Goal: Book appointment/travel/reservation

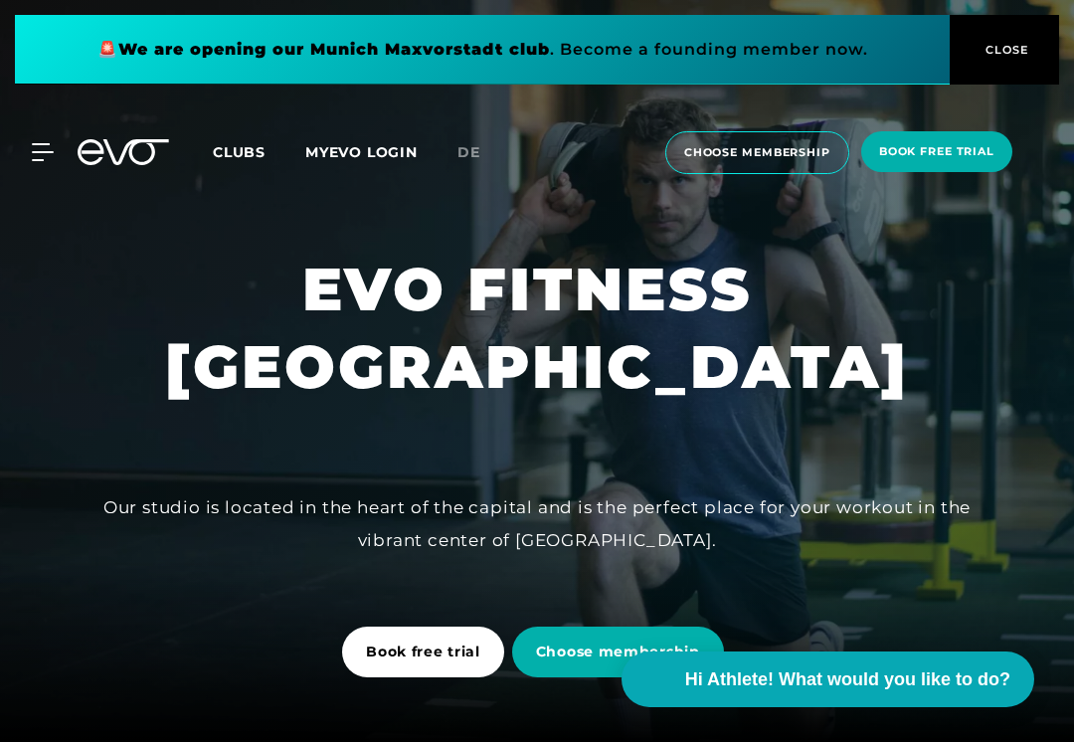
click at [758, 149] on span "choose membership" at bounding box center [757, 152] width 146 height 17
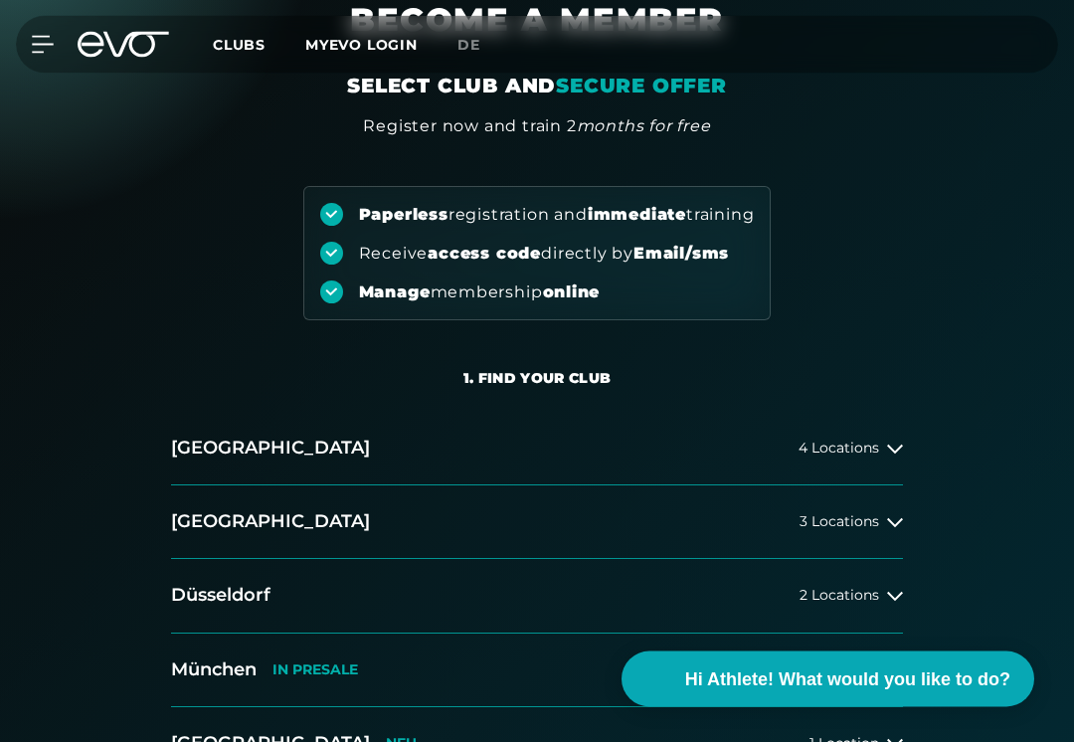
scroll to position [100, 0]
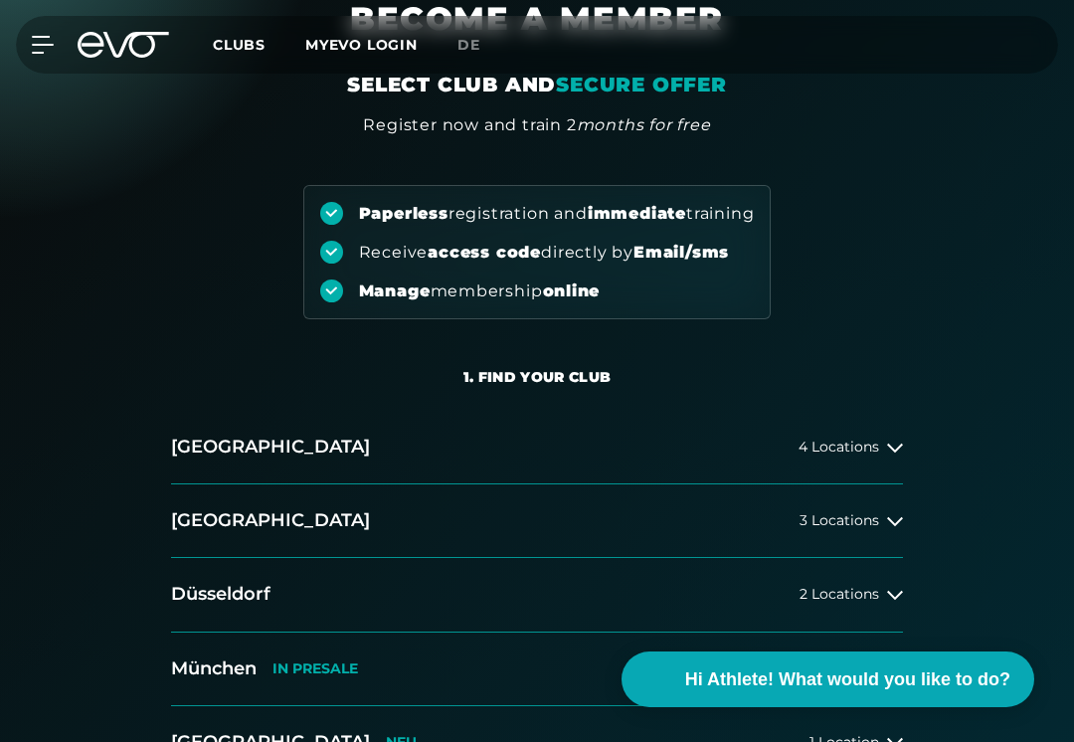
click at [861, 534] on button "[GEOGRAPHIC_DATA] 3 Locations" at bounding box center [537, 521] width 732 height 74
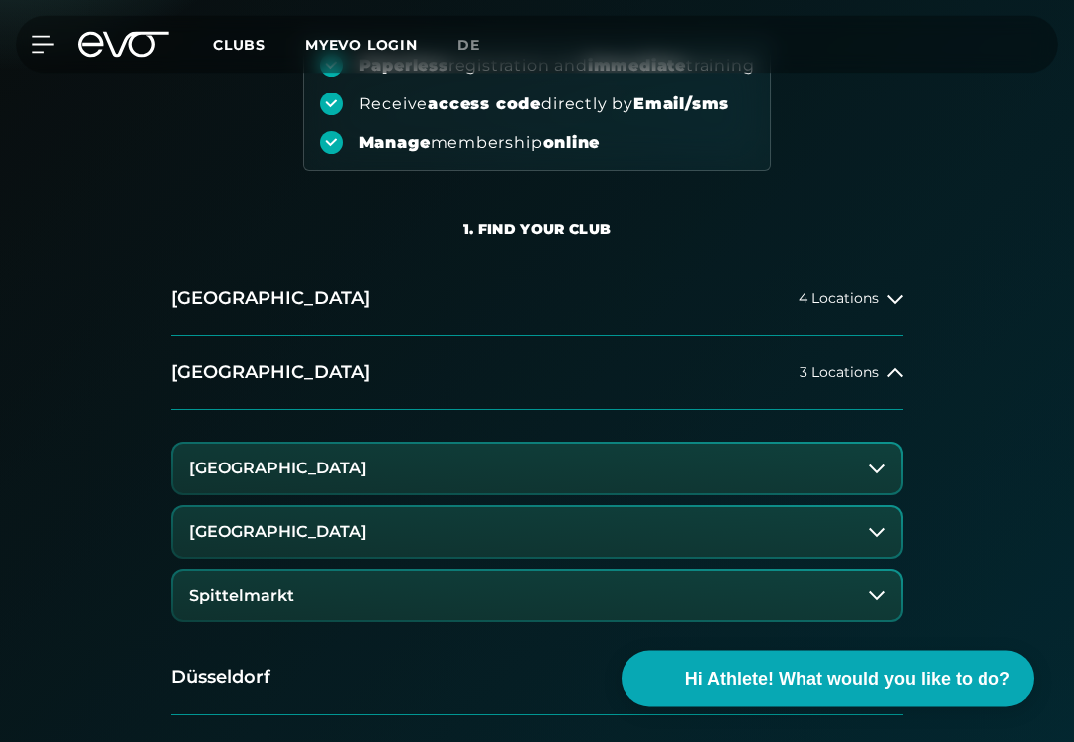
scroll to position [250, 0]
click at [681, 469] on button "[GEOGRAPHIC_DATA]" at bounding box center [537, 467] width 728 height 50
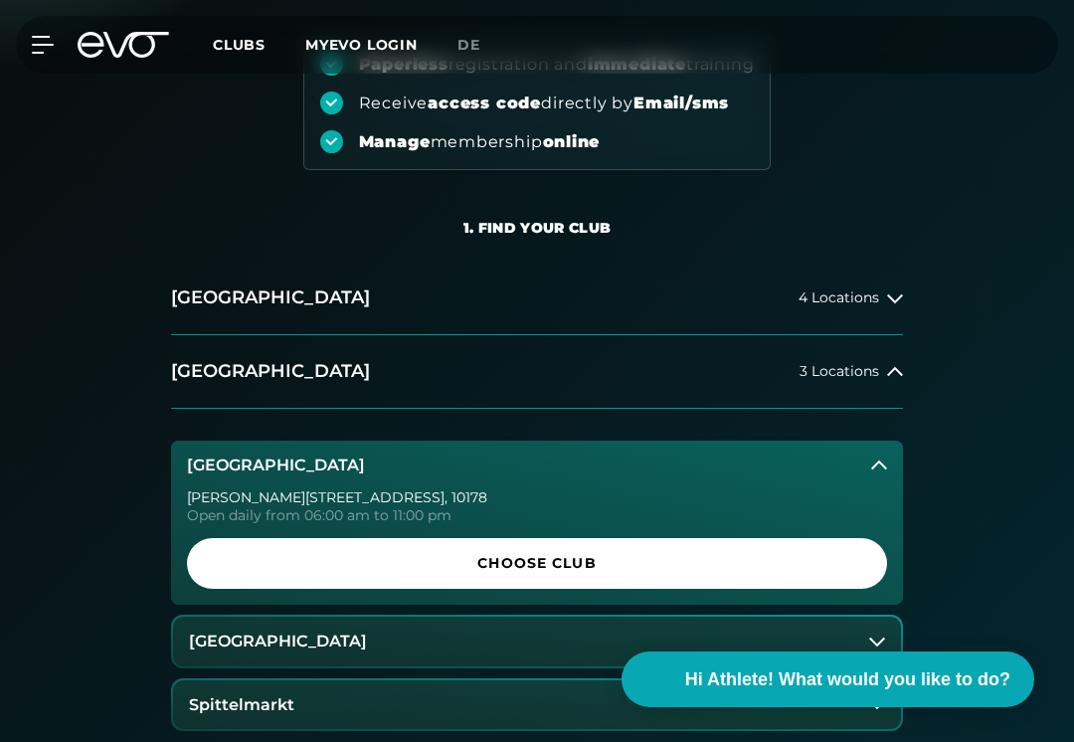
click at [776, 567] on span "Choose Club" at bounding box center [537, 563] width 652 height 21
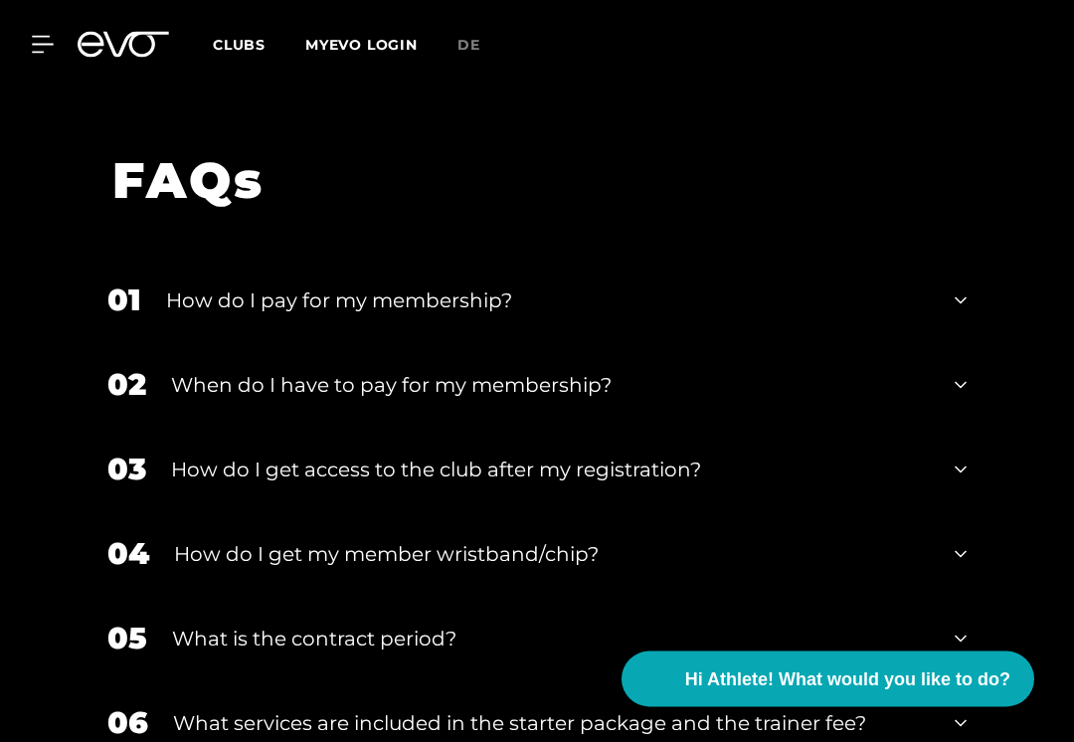
scroll to position [3740, 0]
click at [959, 288] on icon at bounding box center [960, 300] width 12 height 24
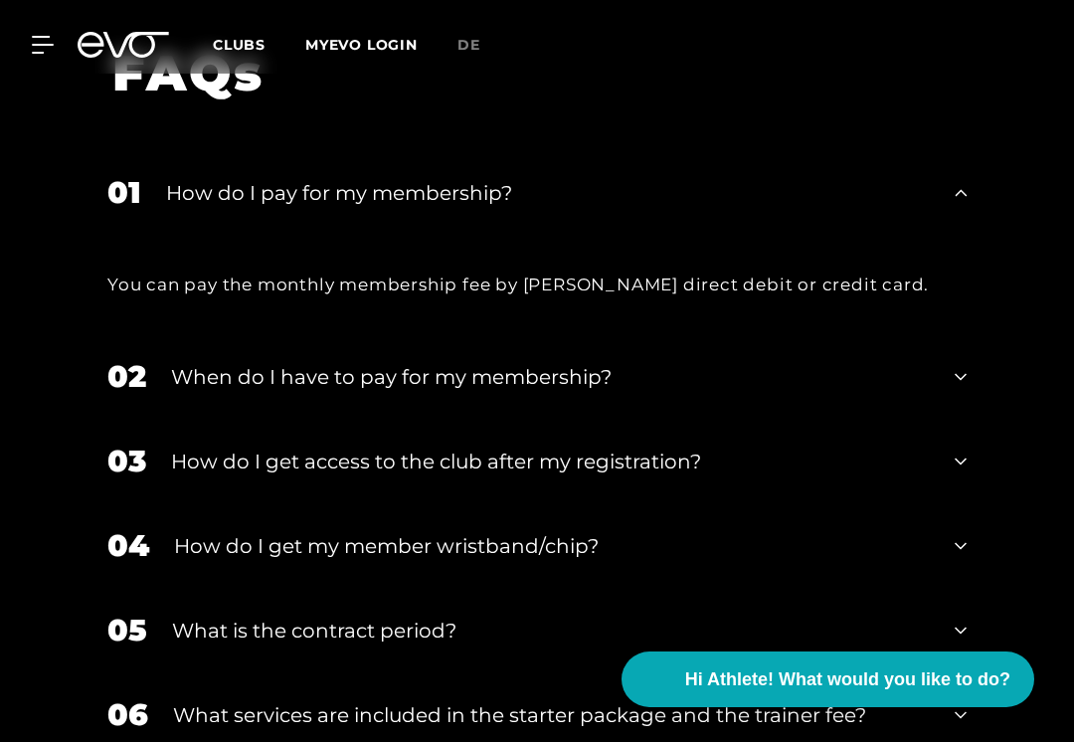
scroll to position [3854, 0]
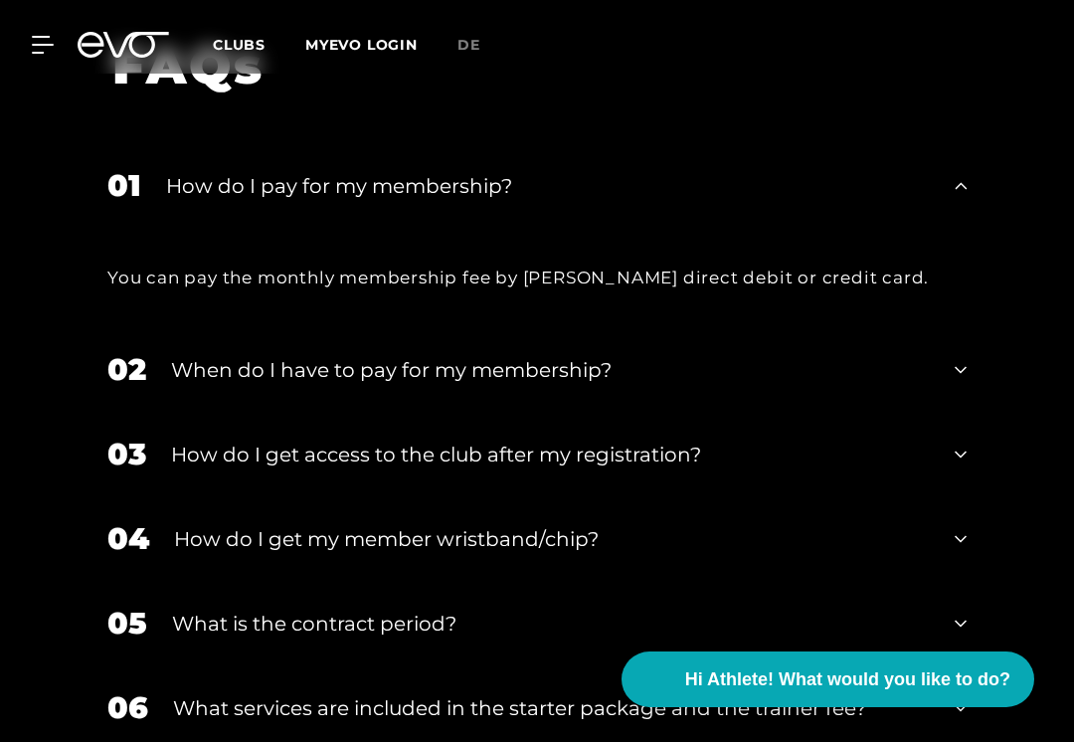
click at [940, 341] on div "02 When do I have to pay for my membership?" at bounding box center [536, 369] width 899 height 84
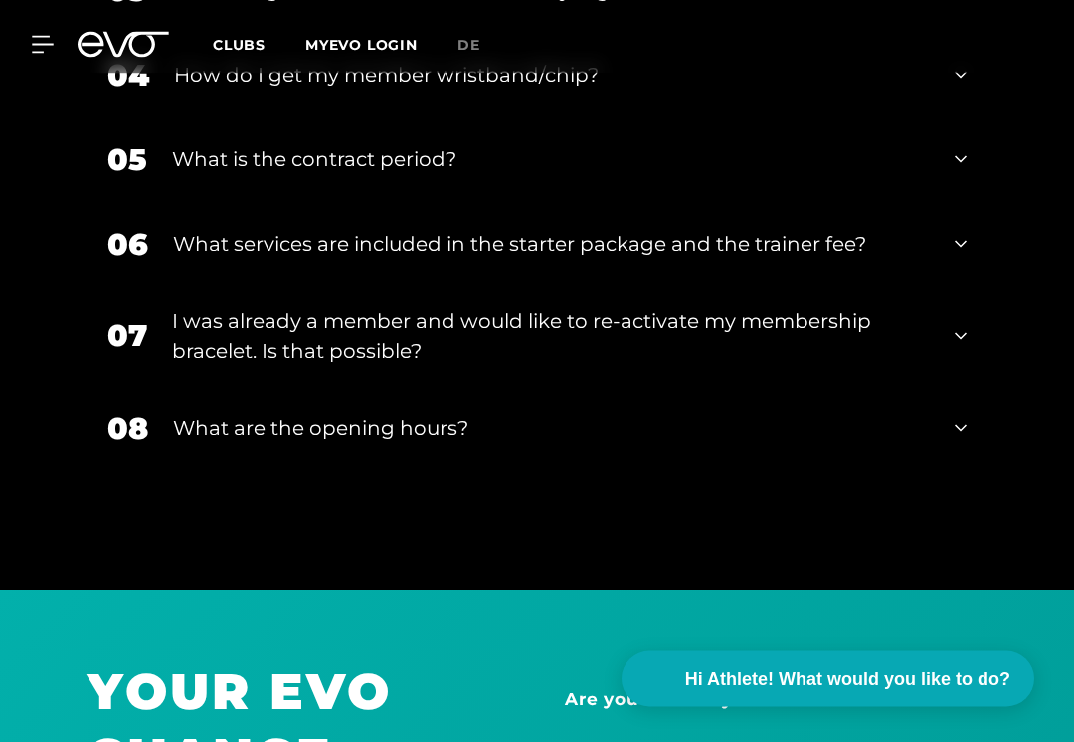
scroll to position [4420, 0]
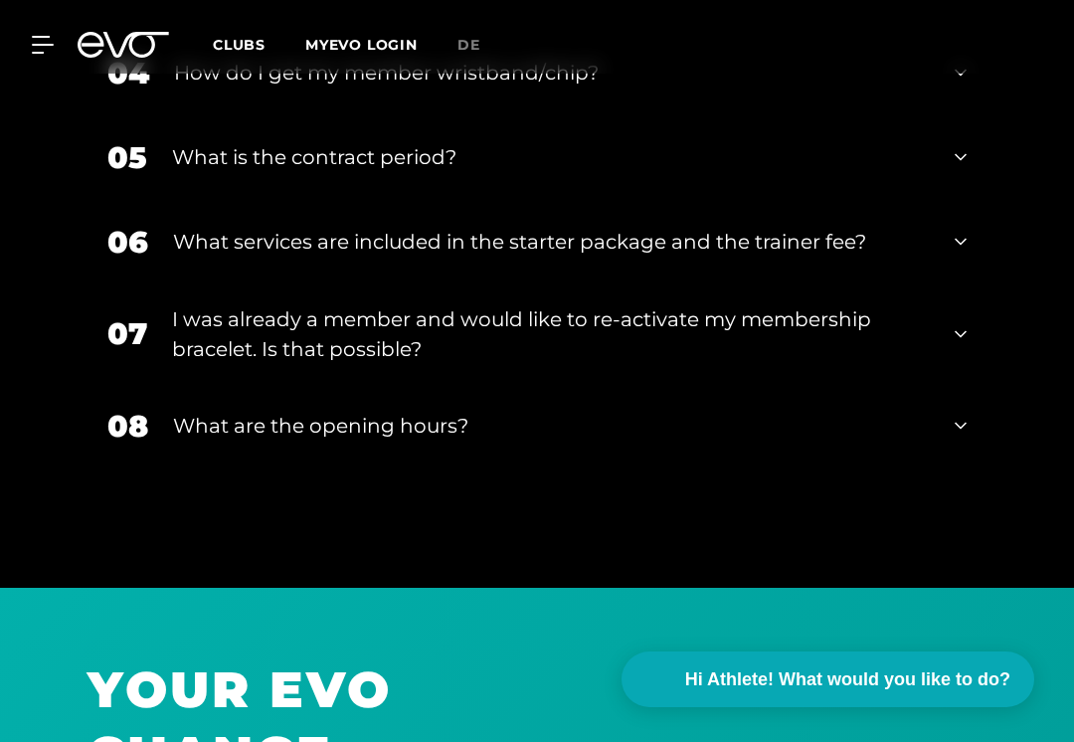
click at [950, 407] on div "08 What are the opening hours?" at bounding box center [536, 426] width 899 height 84
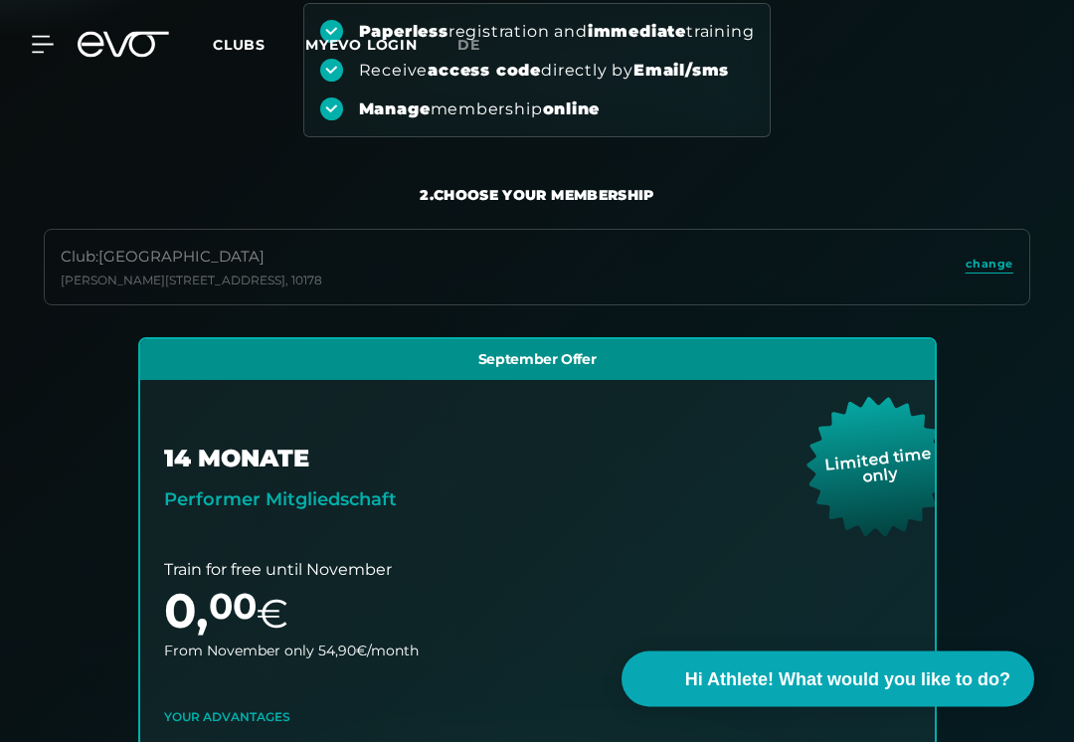
scroll to position [0, 0]
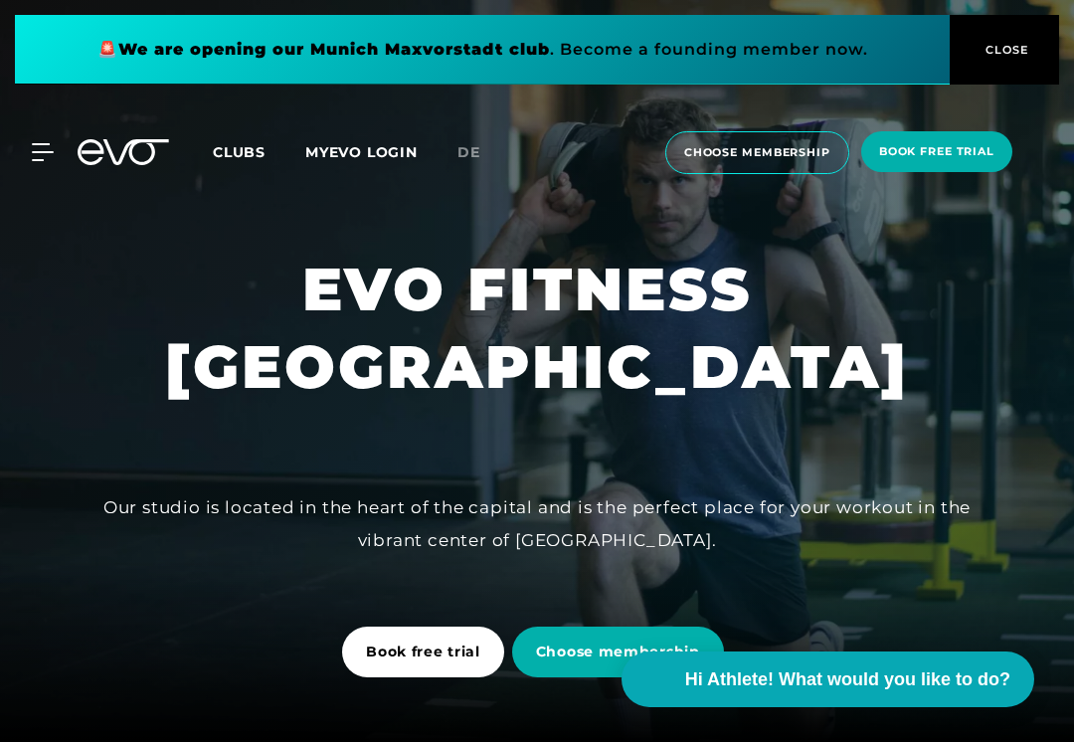
click at [1018, 42] on span "CLOSE" at bounding box center [1004, 50] width 49 height 18
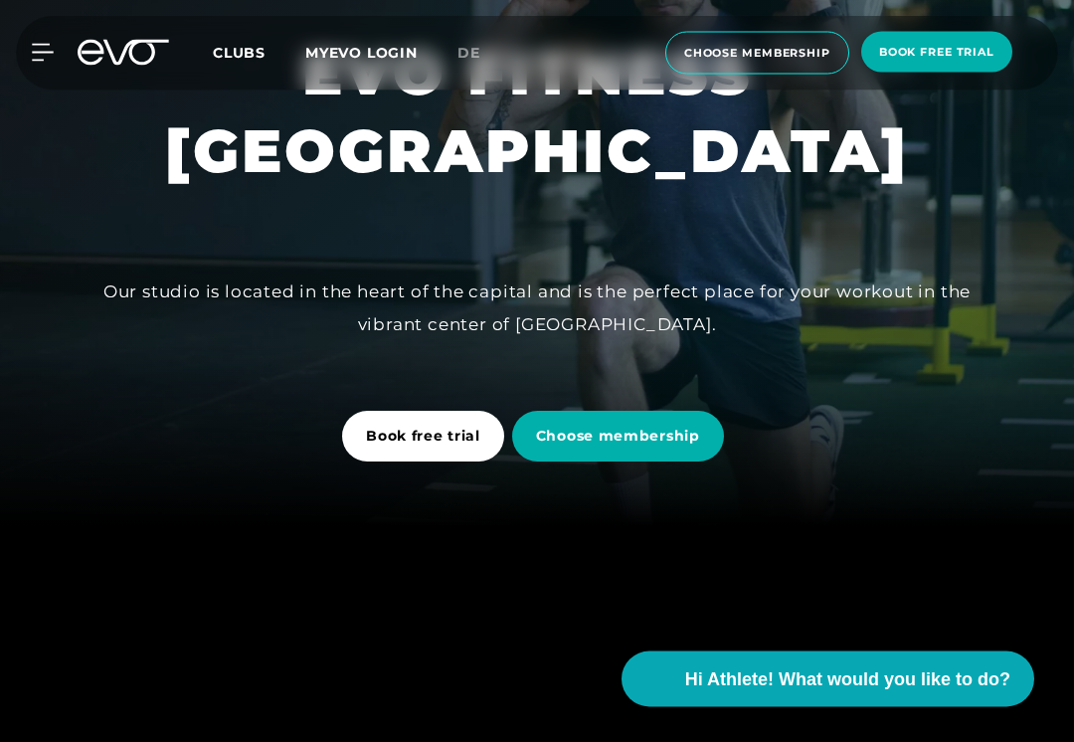
scroll to position [216, 0]
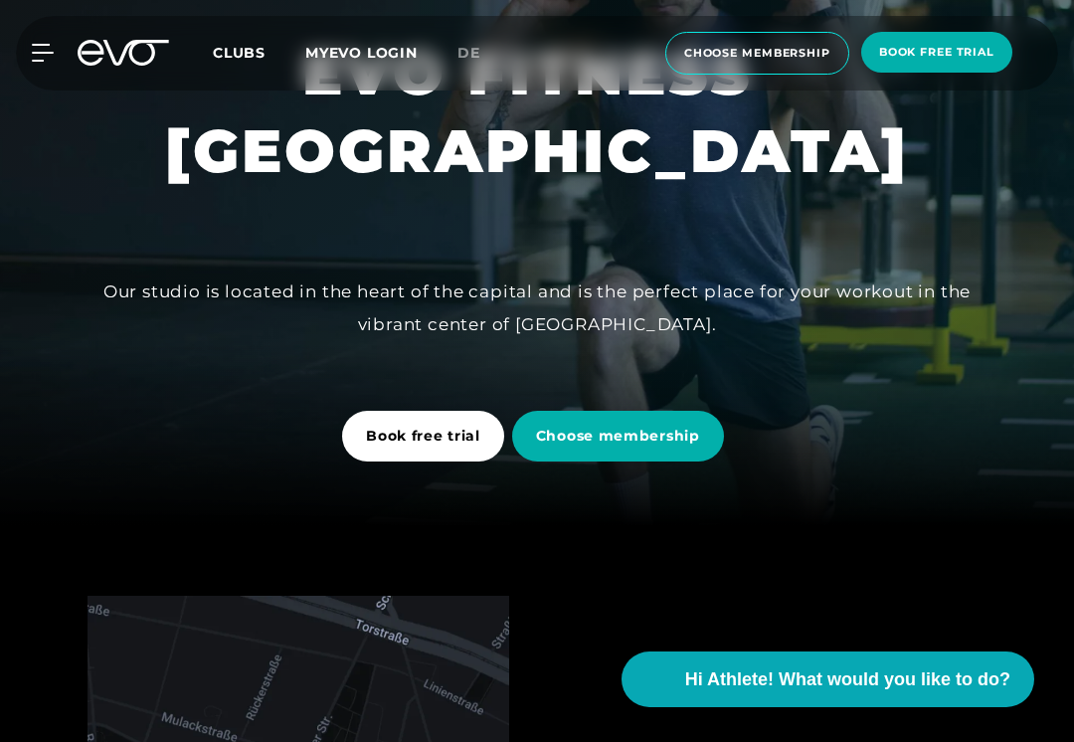
click at [454, 439] on span "Book free trial" at bounding box center [423, 435] width 114 height 21
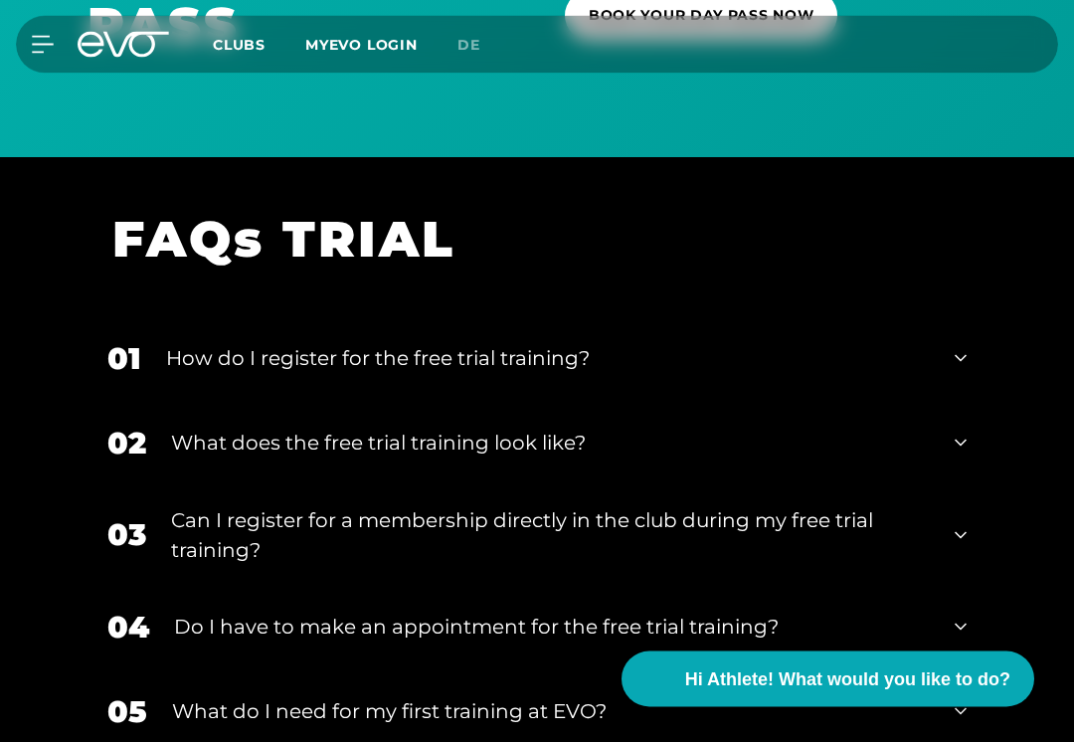
scroll to position [1375, 0]
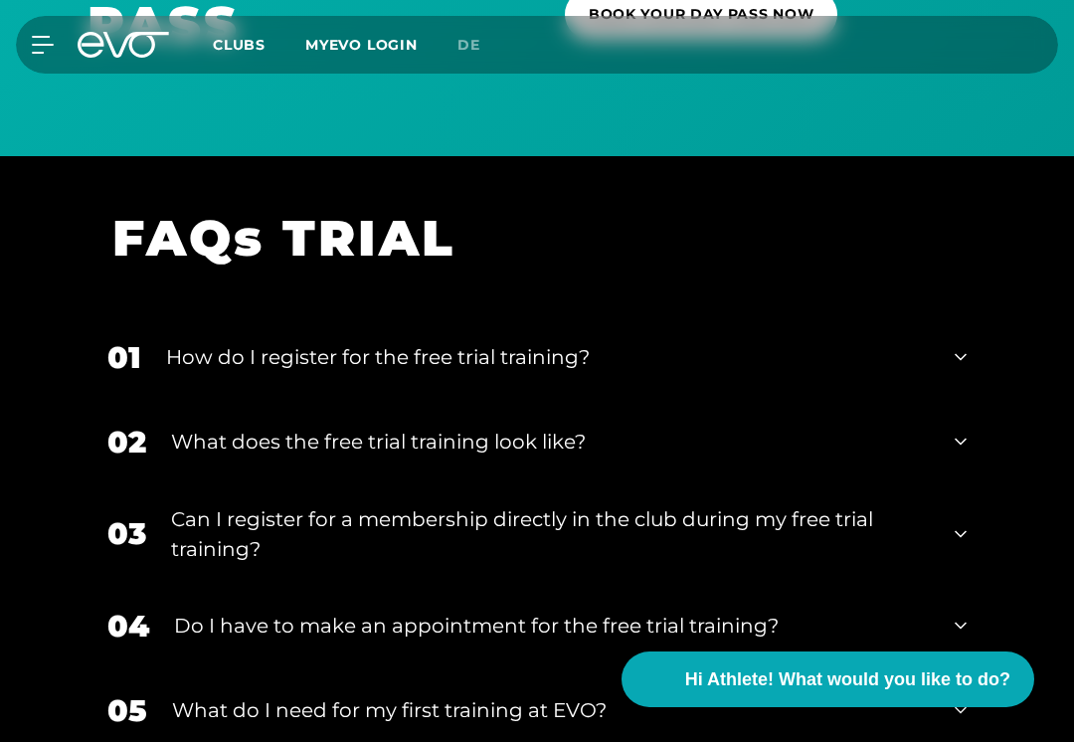
click at [965, 358] on icon at bounding box center [960, 357] width 12 height 24
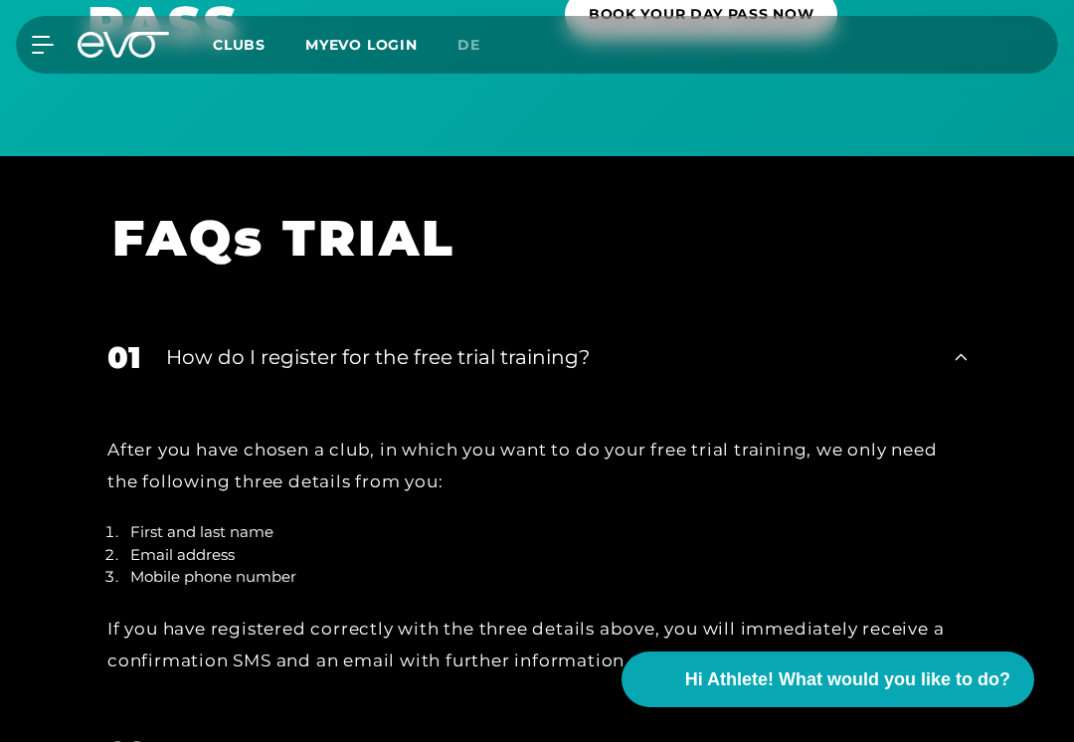
click at [963, 370] on div "01 How do I register for the free trial training?" at bounding box center [536, 357] width 899 height 84
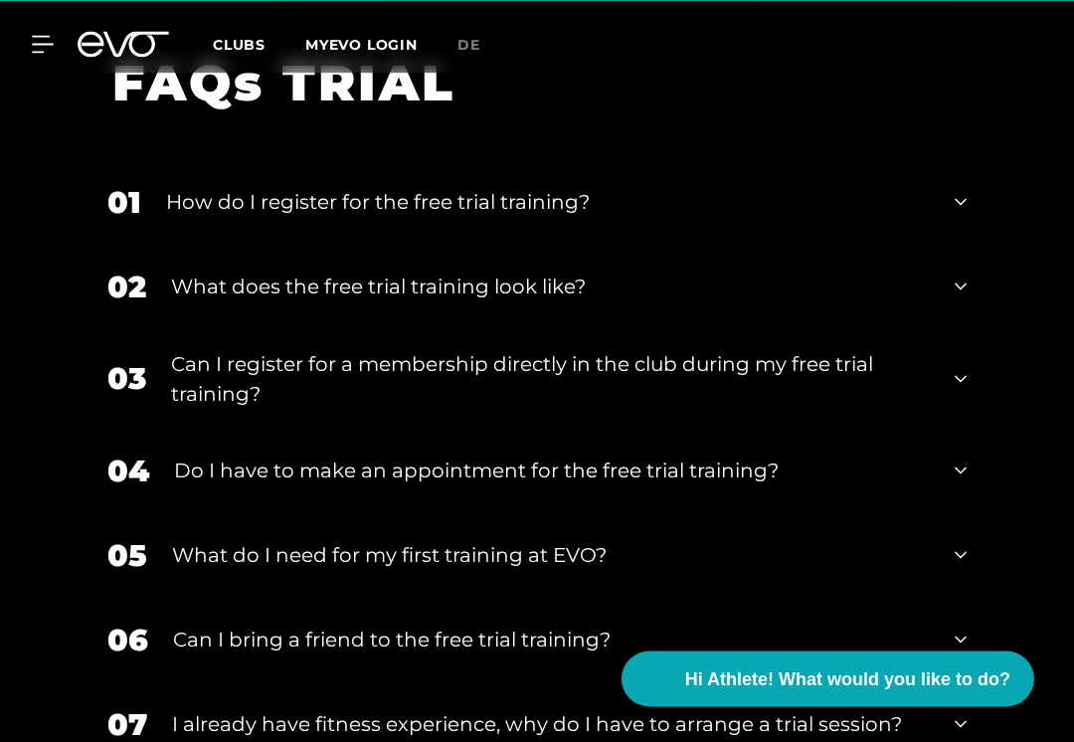
scroll to position [1531, 0]
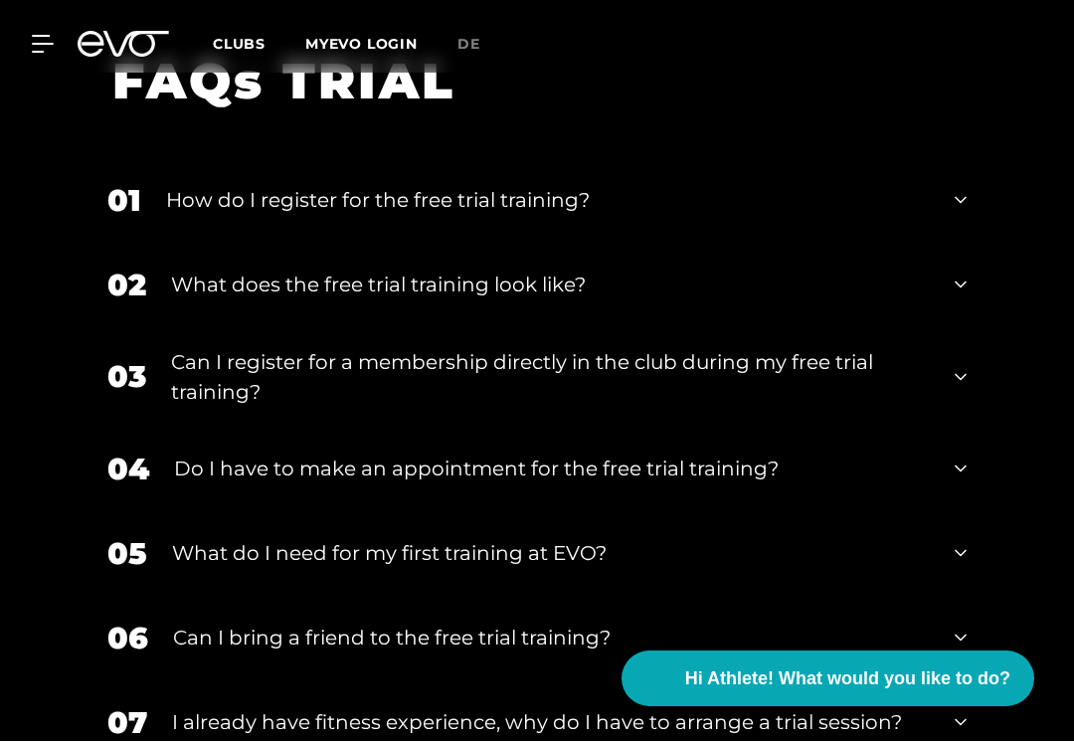
click at [956, 287] on icon at bounding box center [960, 285] width 12 height 24
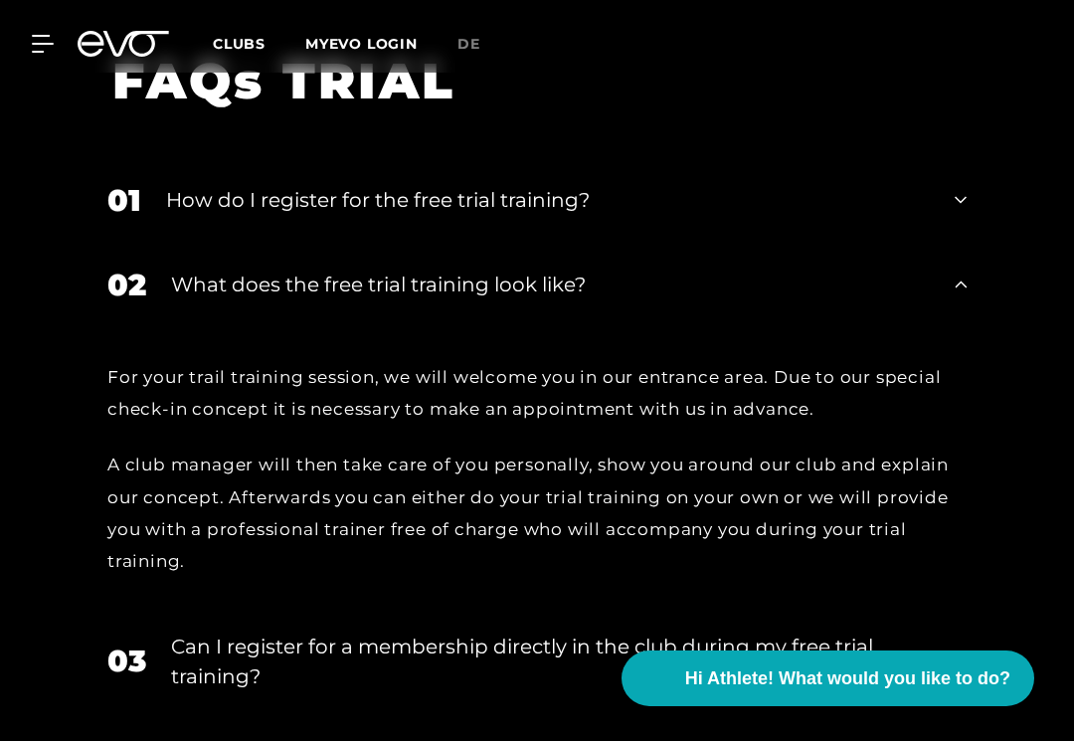
scroll to position [1532, 0]
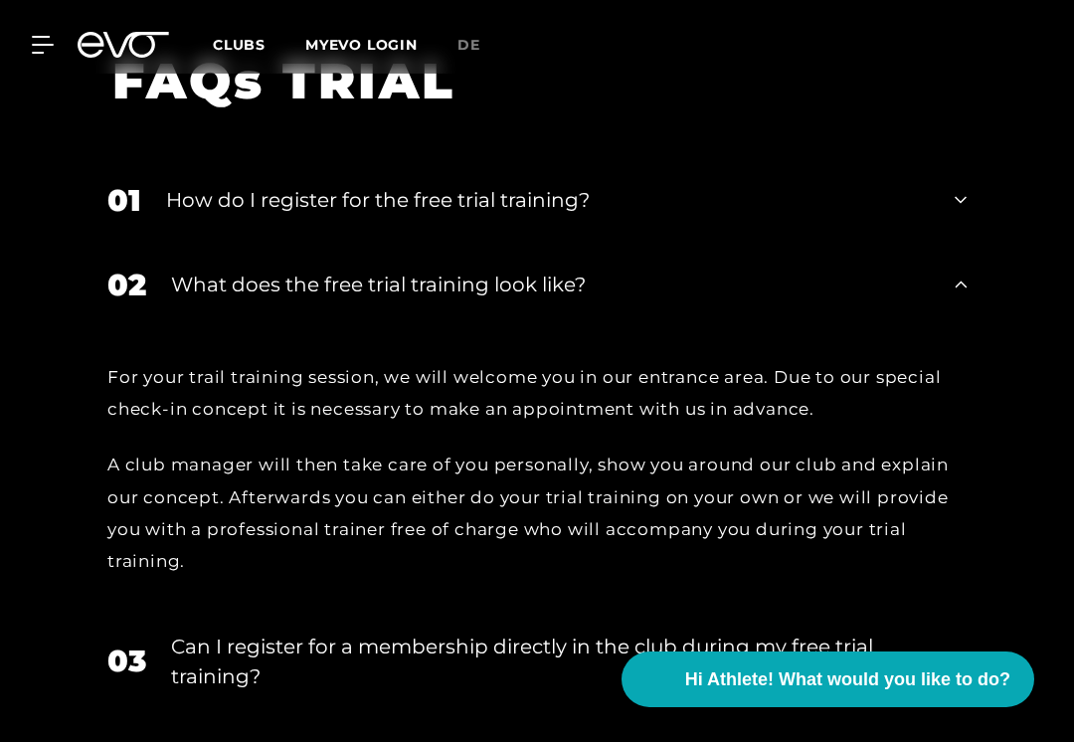
click at [955, 294] on div "02 What does the free trial training look like?" at bounding box center [536, 285] width 899 height 84
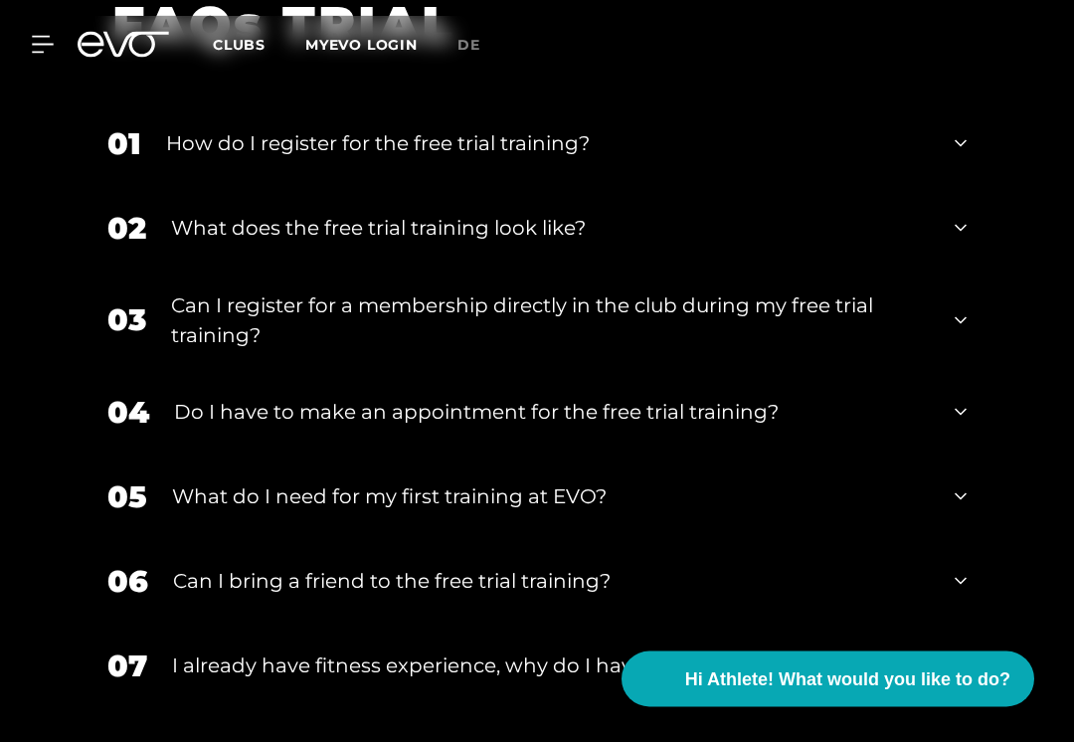
scroll to position [1591, 0]
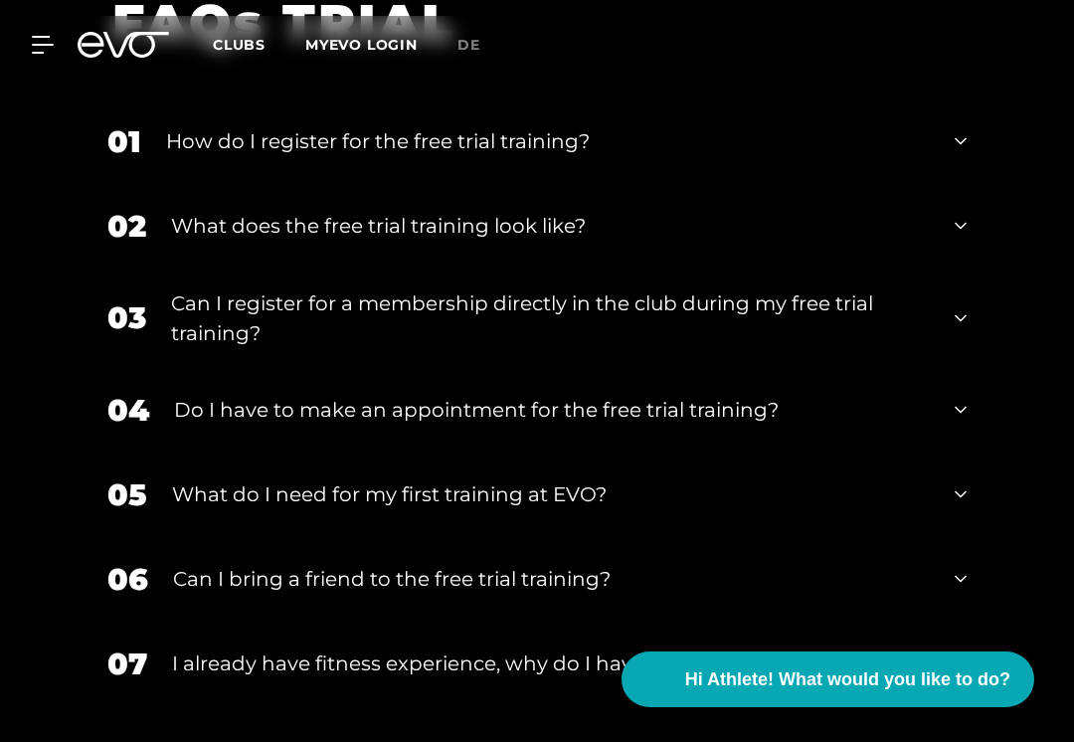
click at [954, 314] on icon at bounding box center [960, 318] width 12 height 24
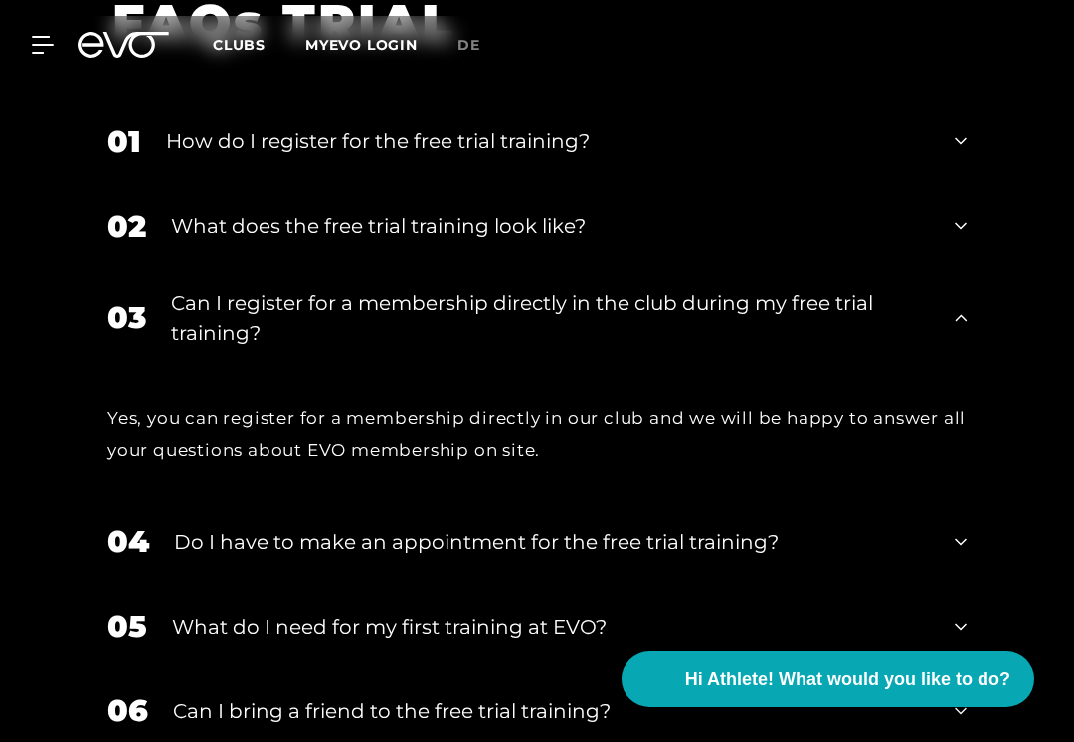
click at [958, 328] on div "03 Can I register for a membership directly in the club during my free trial tr…" at bounding box center [536, 317] width 899 height 99
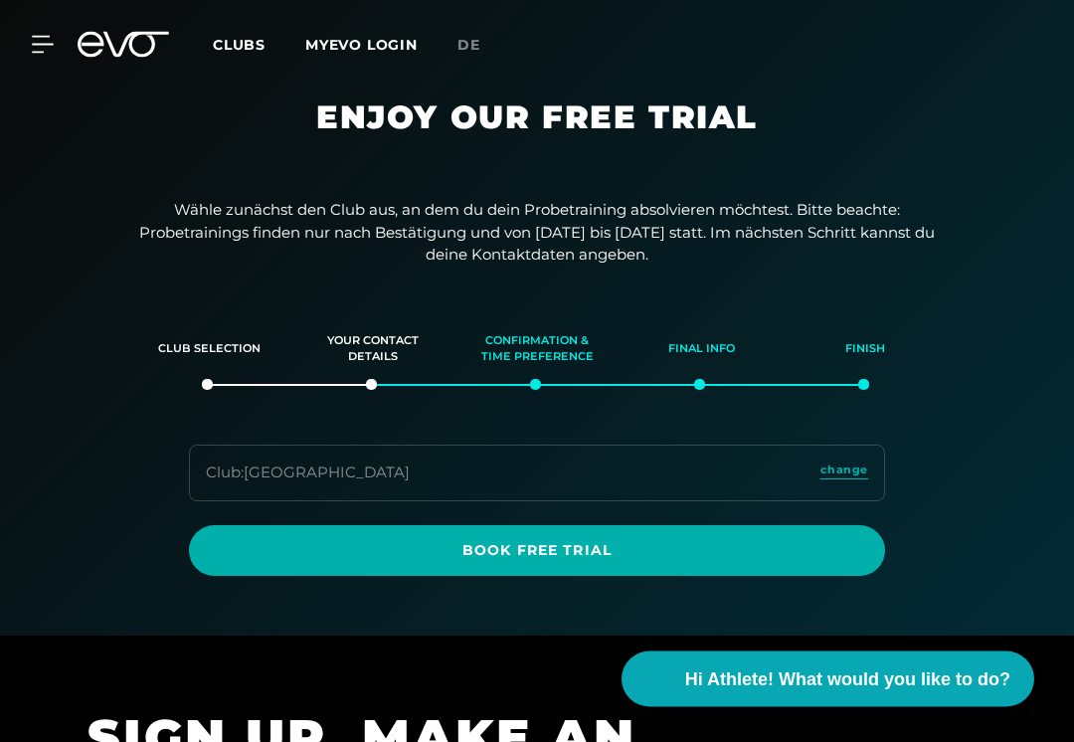
scroll to position [0, 0]
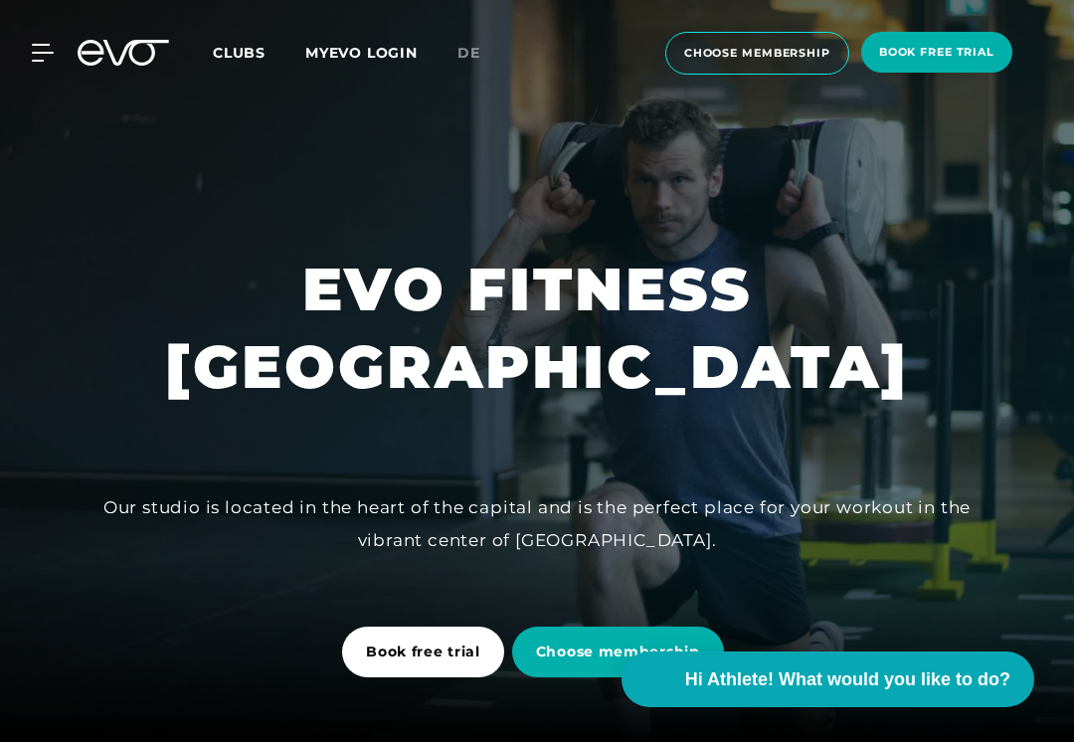
click at [771, 62] on span "choose membership" at bounding box center [757, 53] width 184 height 43
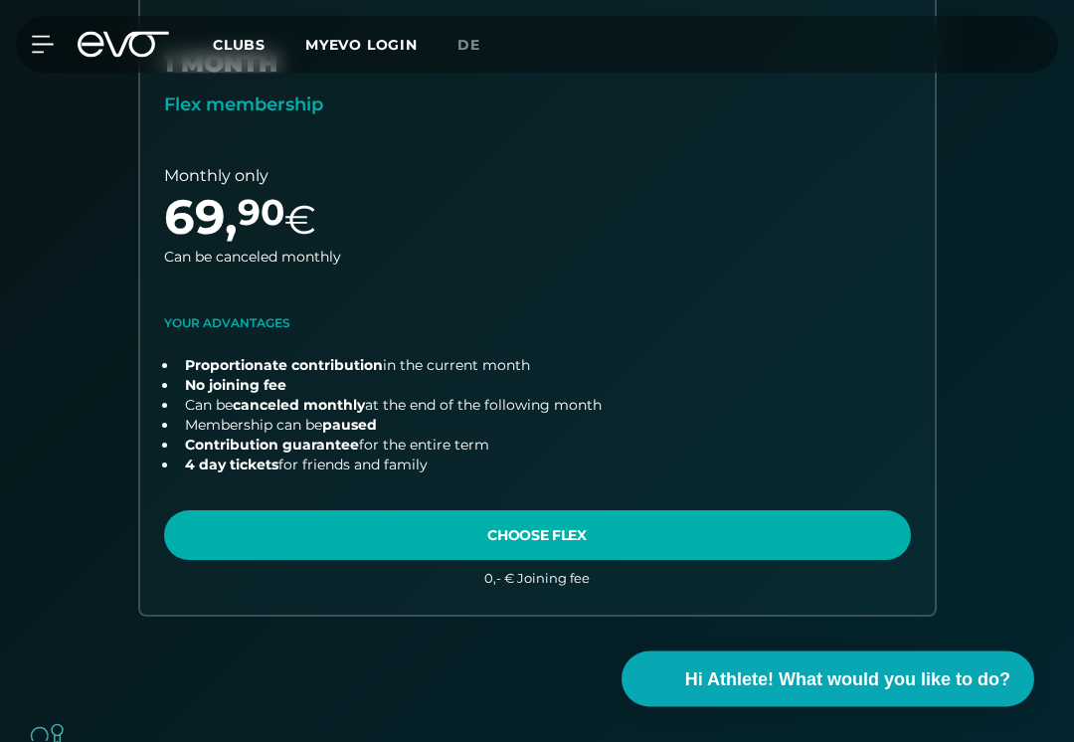
scroll to position [1357, 0]
click at [779, 530] on link "choose plan" at bounding box center [537, 299] width 794 height 629
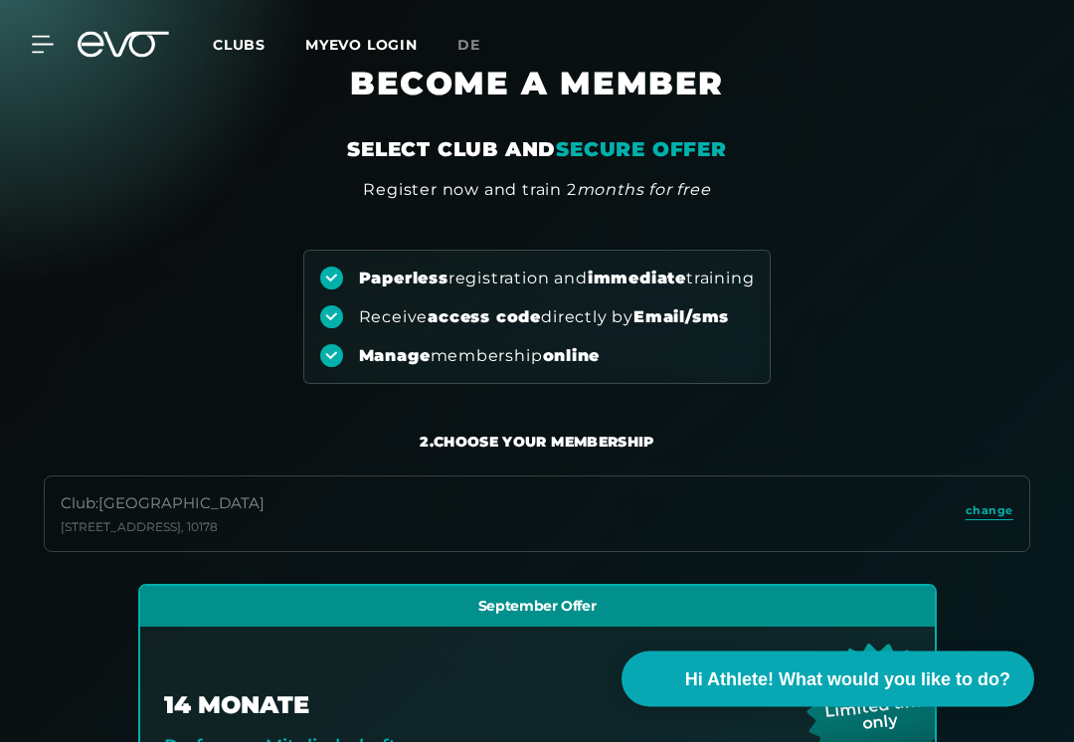
scroll to position [0, 0]
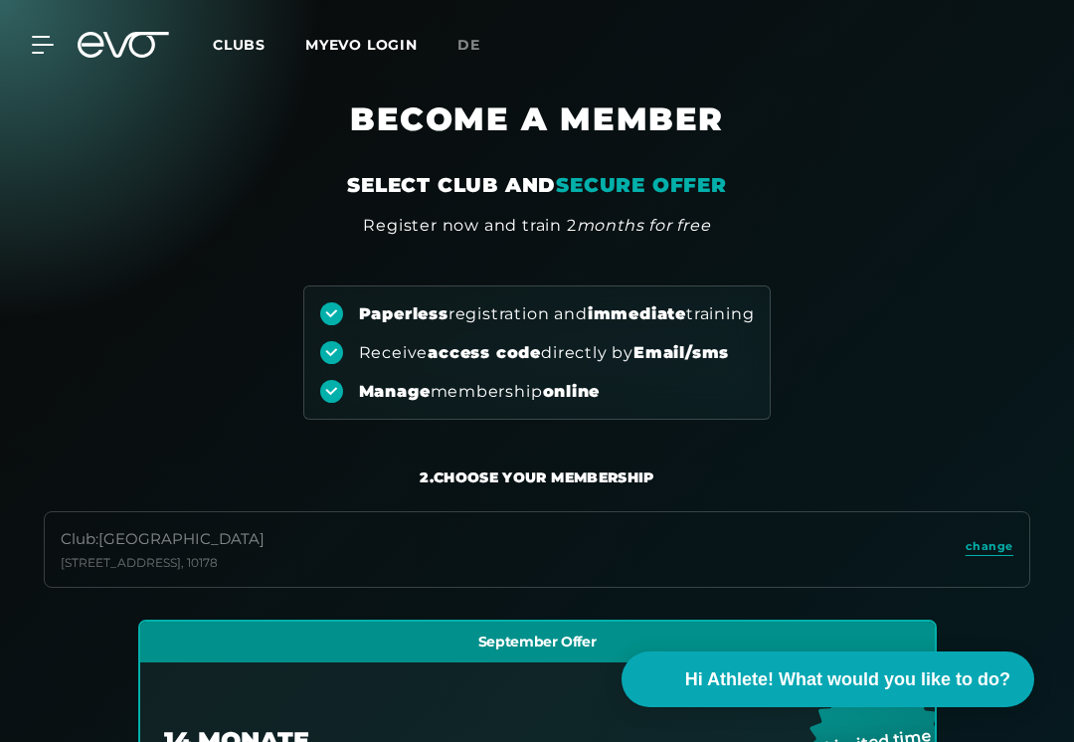
click at [44, 51] on icon at bounding box center [43, 45] width 22 height 18
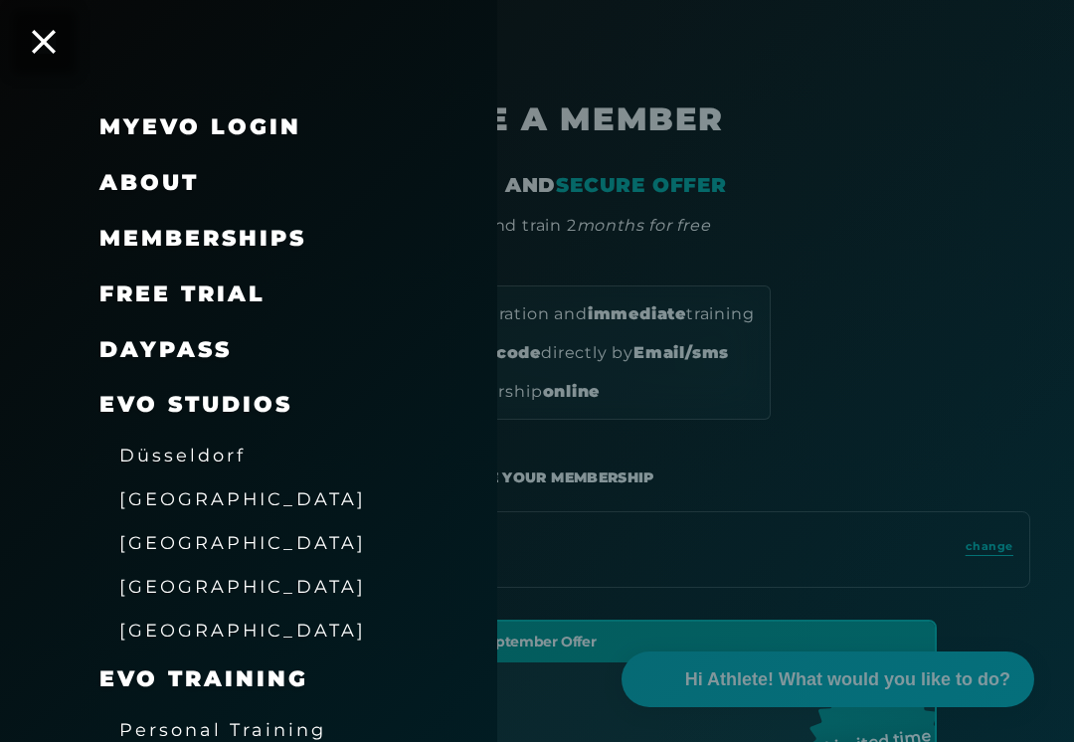
click at [161, 295] on span "free trial" at bounding box center [182, 293] width 166 height 27
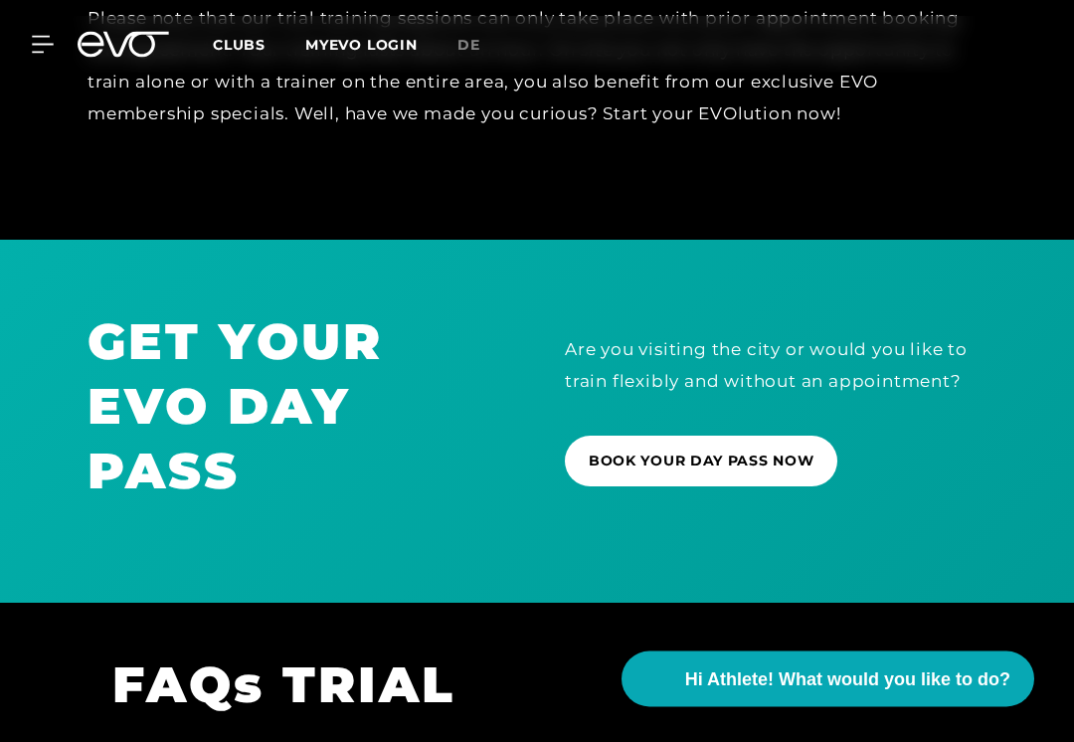
scroll to position [928, 0]
click at [791, 457] on span "BOOK YOUR DAY PASS NOW" at bounding box center [701, 460] width 225 height 21
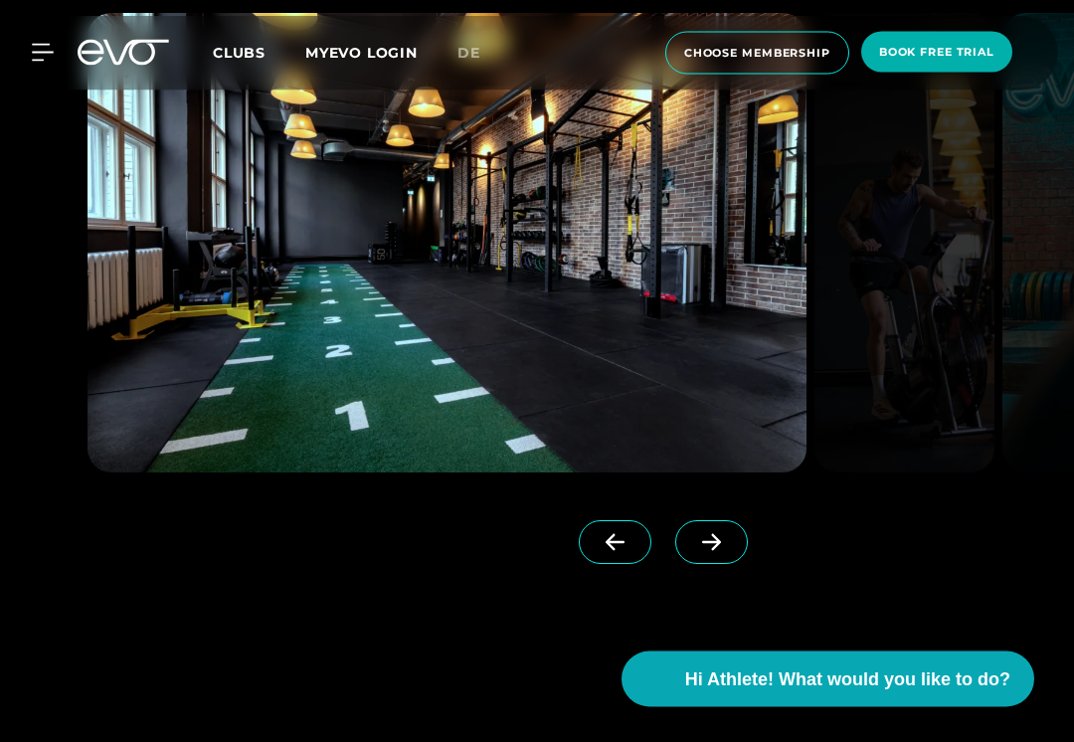
scroll to position [1691, 0]
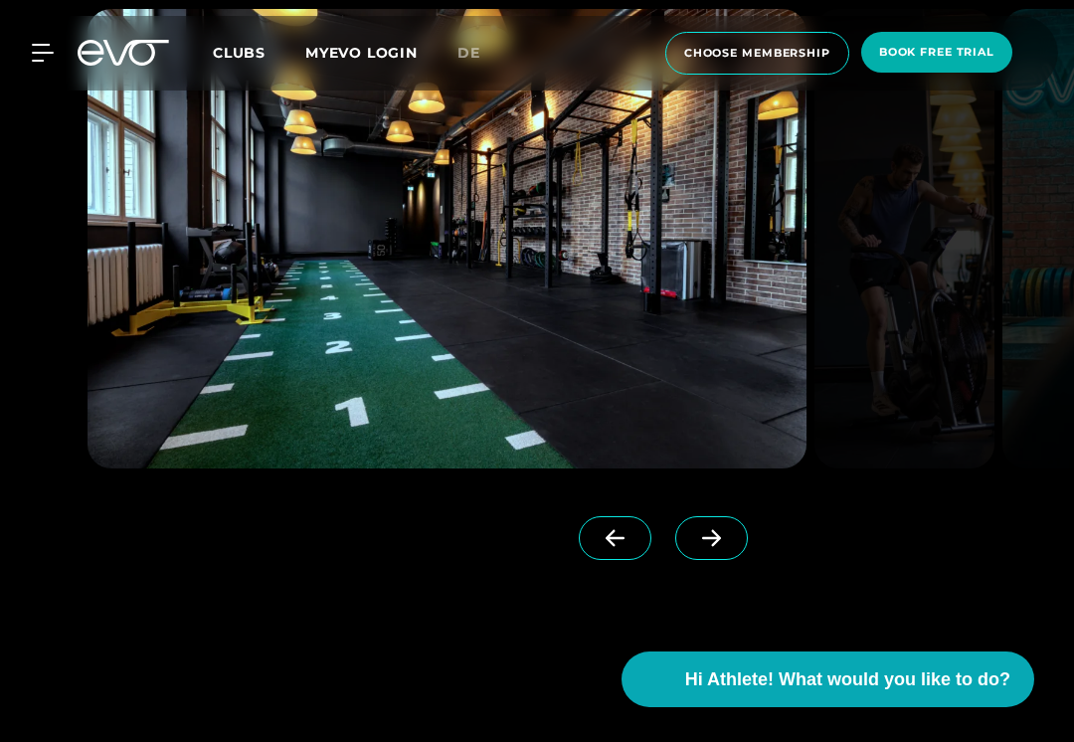
click at [718, 533] on icon at bounding box center [711, 538] width 35 height 18
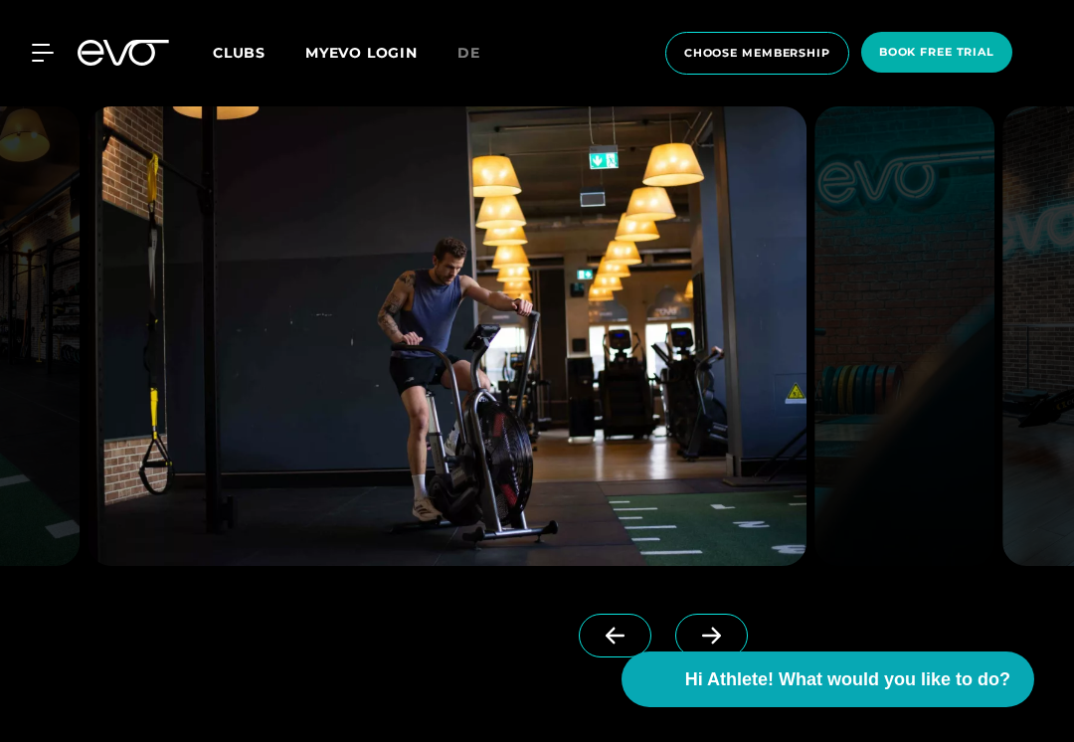
scroll to position [1590, 0]
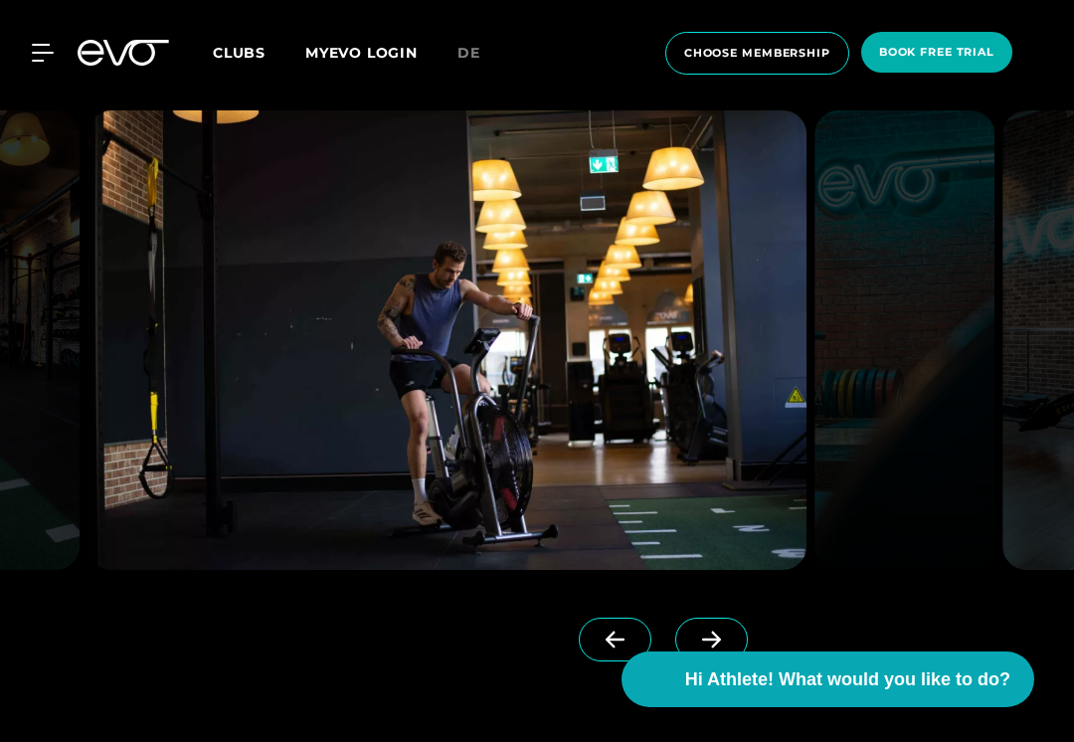
click at [708, 633] on icon at bounding box center [711, 639] width 35 height 18
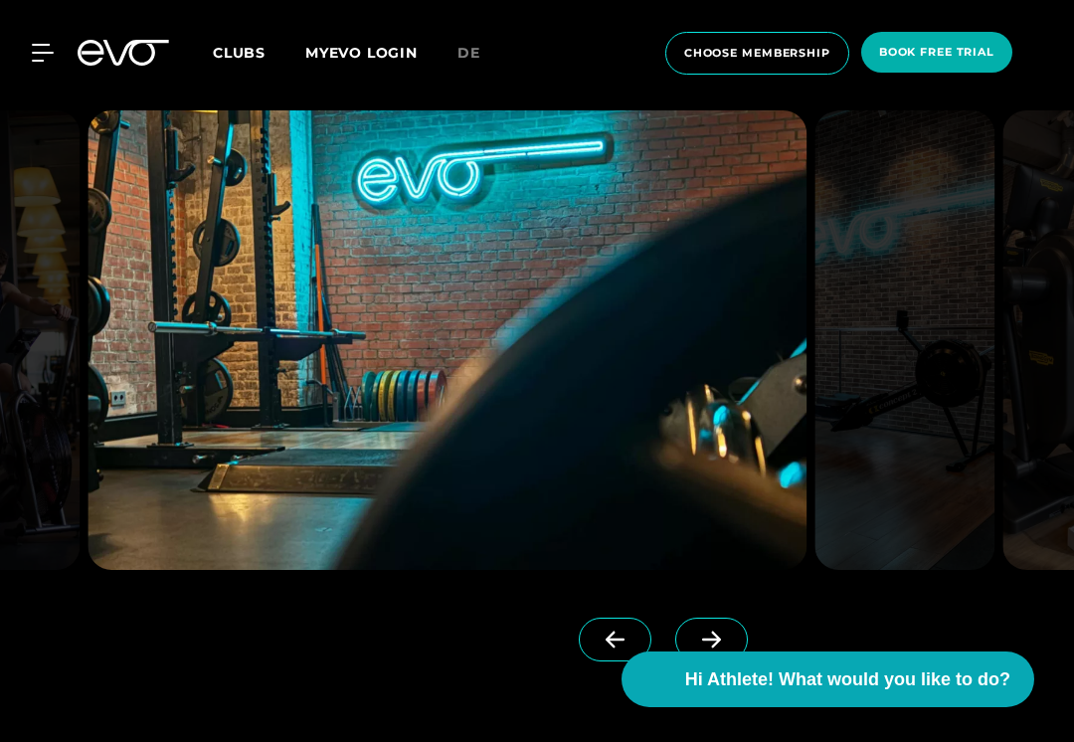
click at [711, 622] on span at bounding box center [711, 639] width 73 height 44
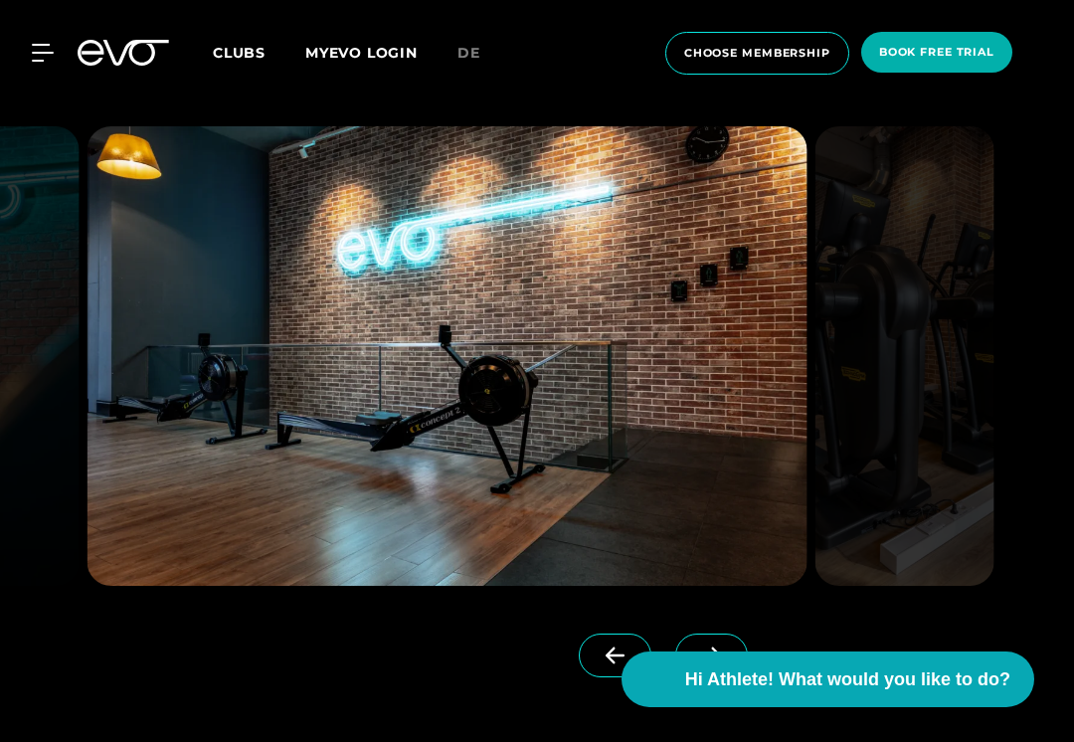
scroll to position [1579, 0]
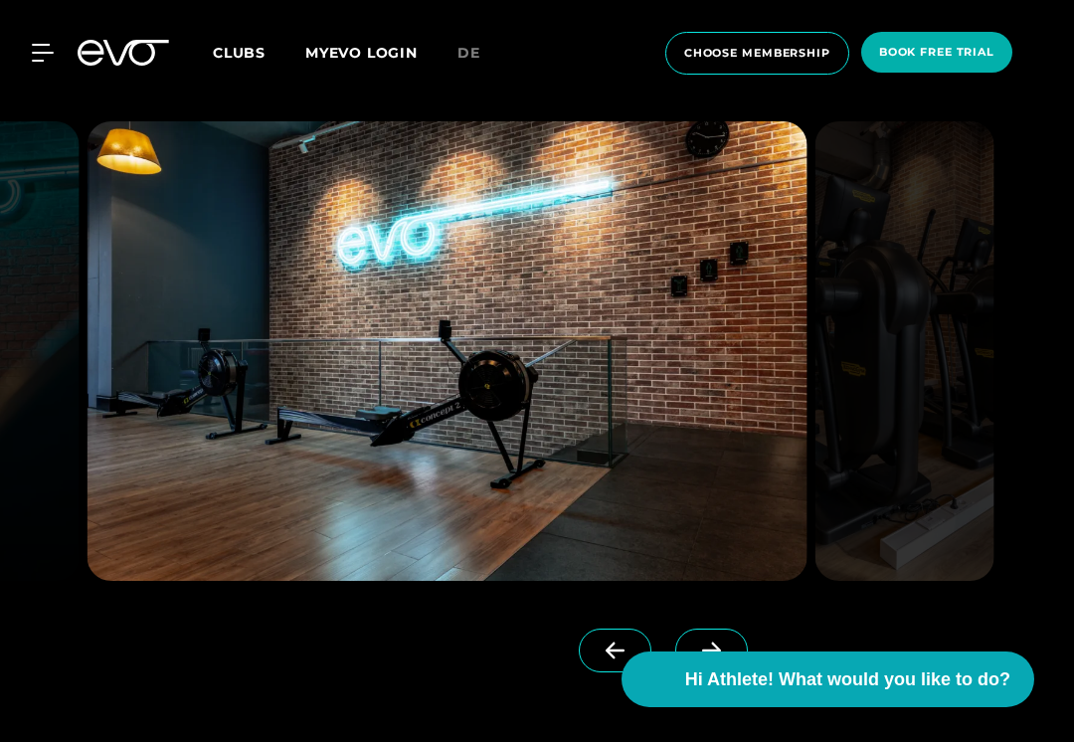
click at [713, 643] on icon at bounding box center [711, 650] width 19 height 17
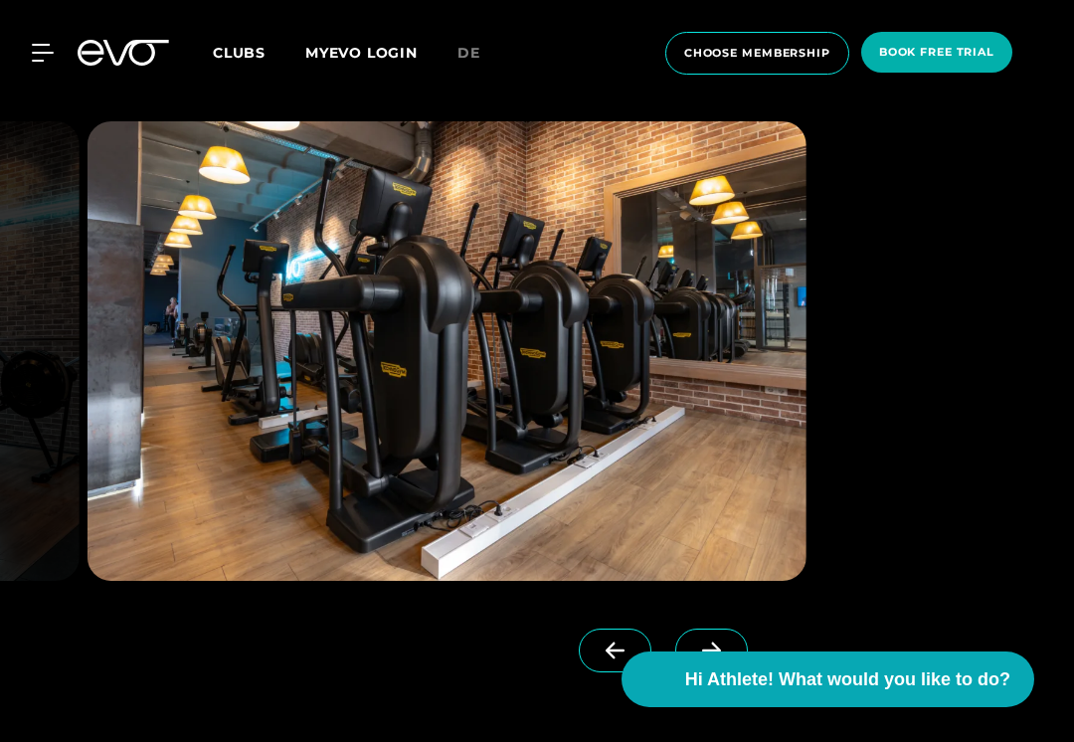
click at [700, 647] on icon at bounding box center [711, 650] width 35 height 18
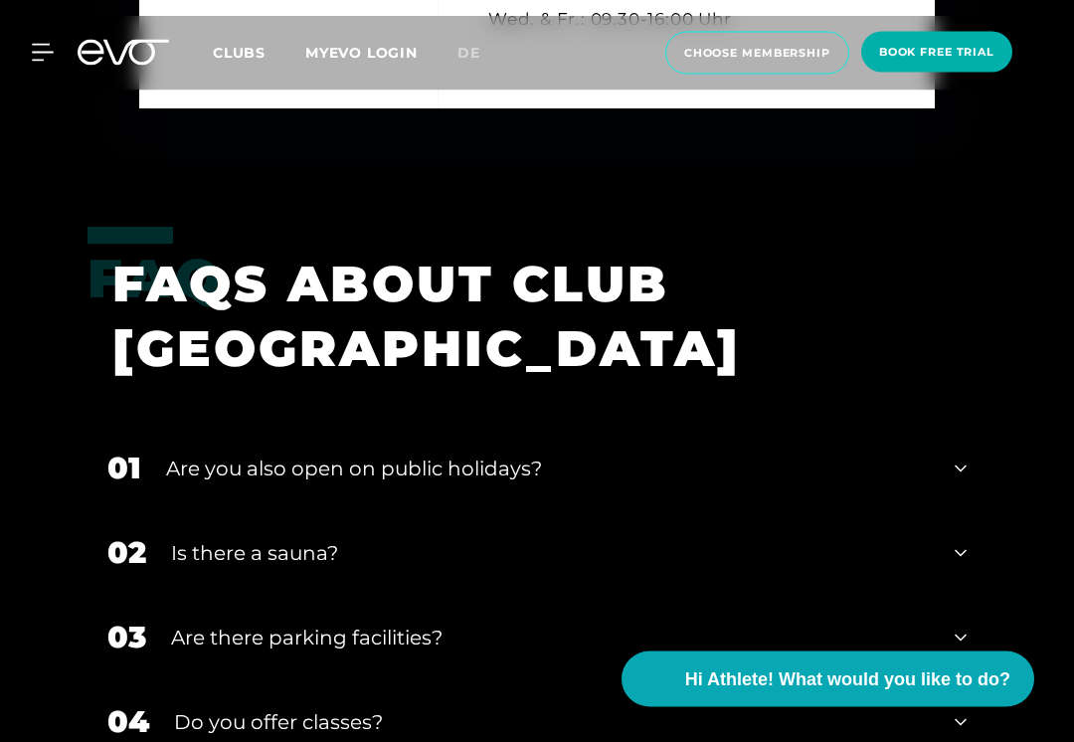
scroll to position [6238, 0]
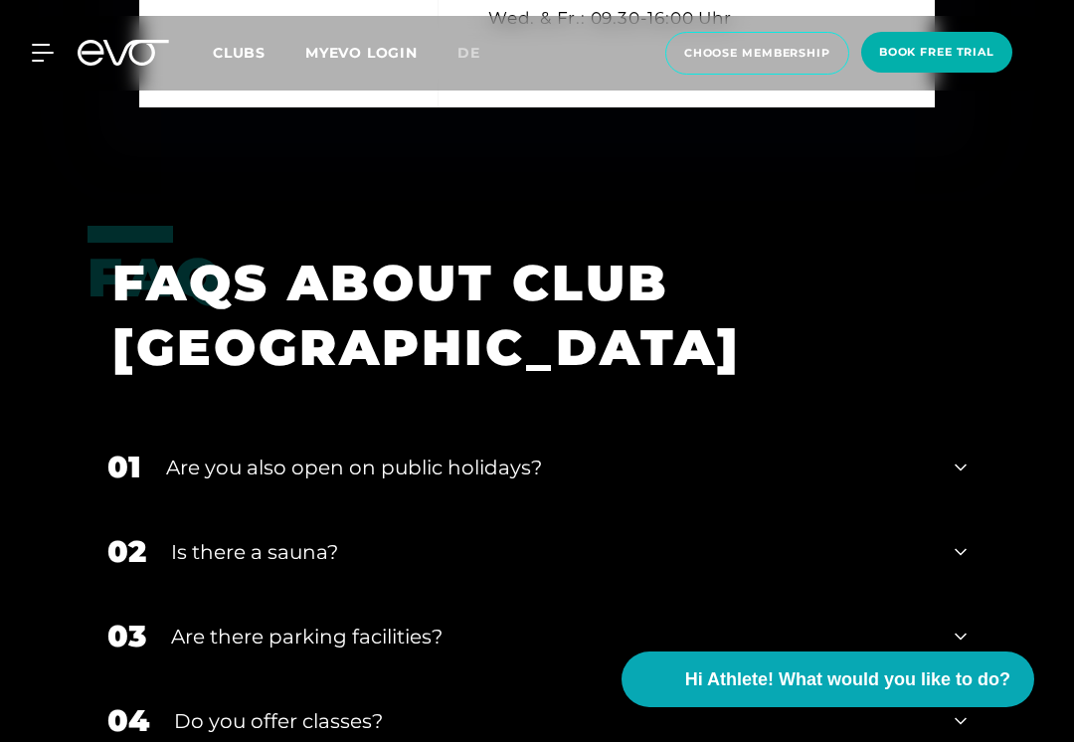
click at [944, 463] on div "01 Are you also open on public holidays?" at bounding box center [536, 466] width 899 height 84
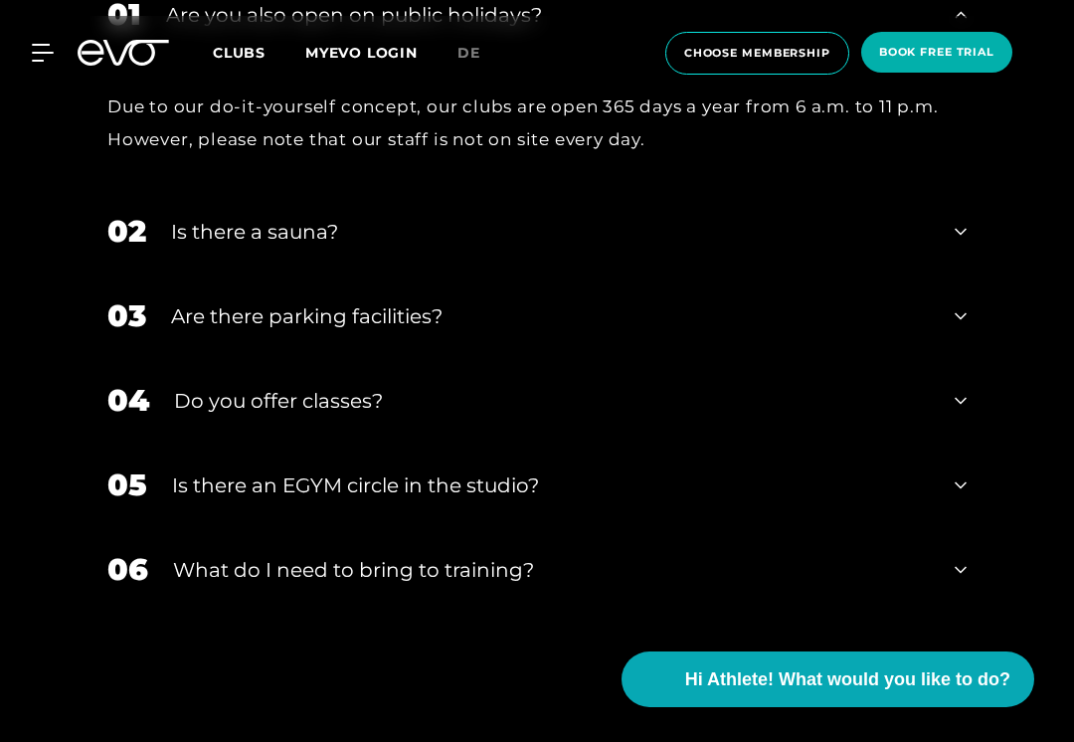
scroll to position [6676, 0]
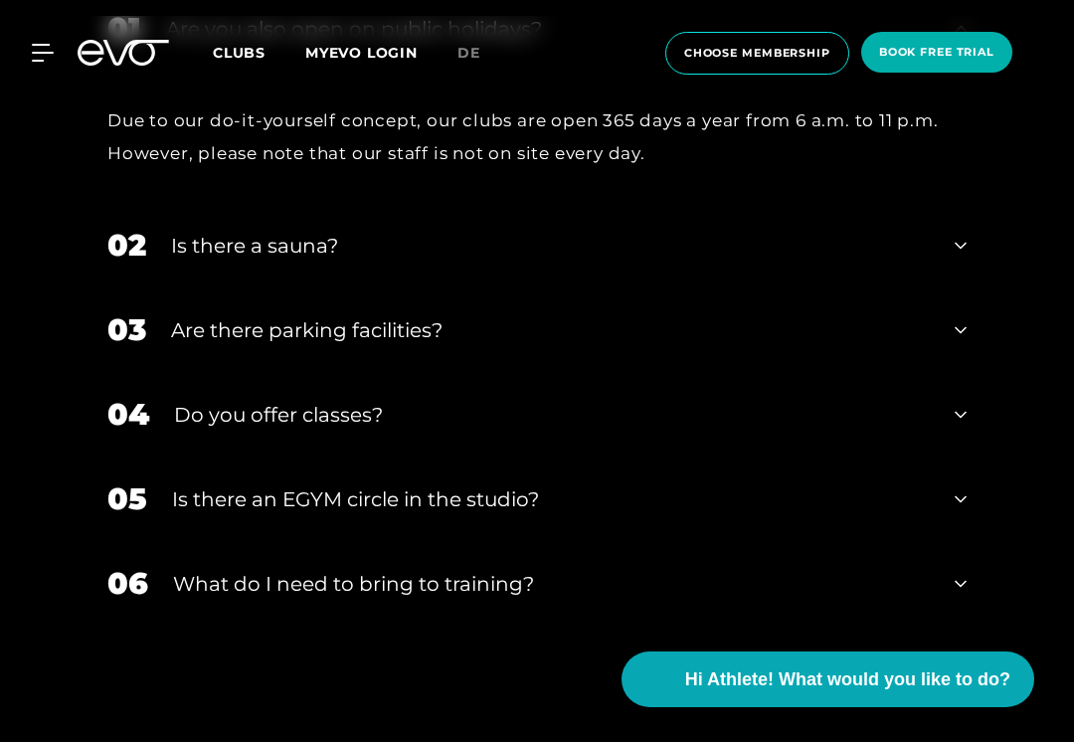
click at [949, 46] on span "book free trial" at bounding box center [936, 52] width 115 height 17
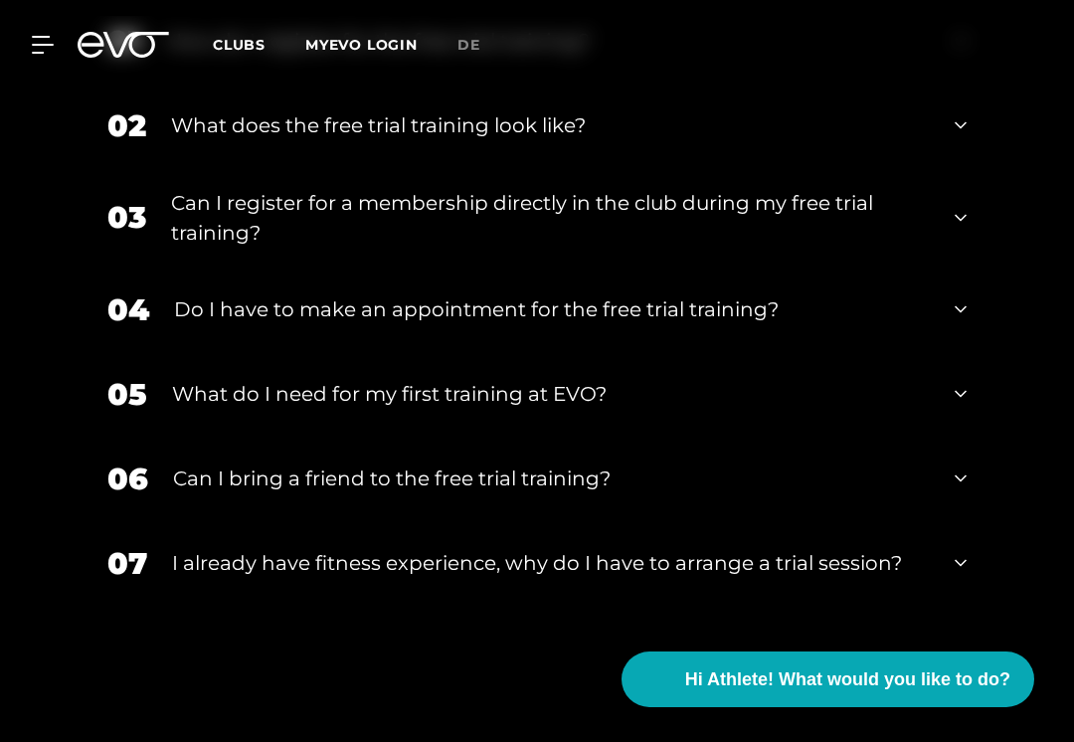
scroll to position [1690, 0]
click at [933, 231] on div "03 Can I register for a membership directly in the club during my free trial tr…" at bounding box center [536, 218] width 899 height 99
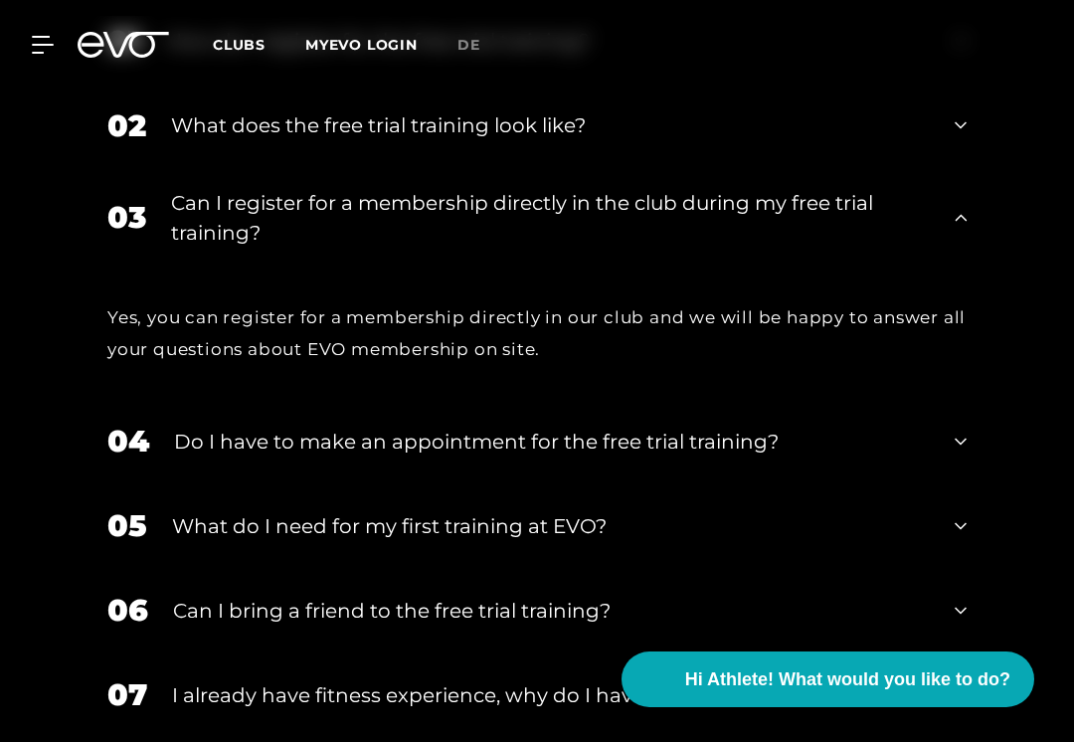
click at [931, 236] on div "03 Can I register for a membership directly in the club during my free trial tr…" at bounding box center [536, 217] width 899 height 99
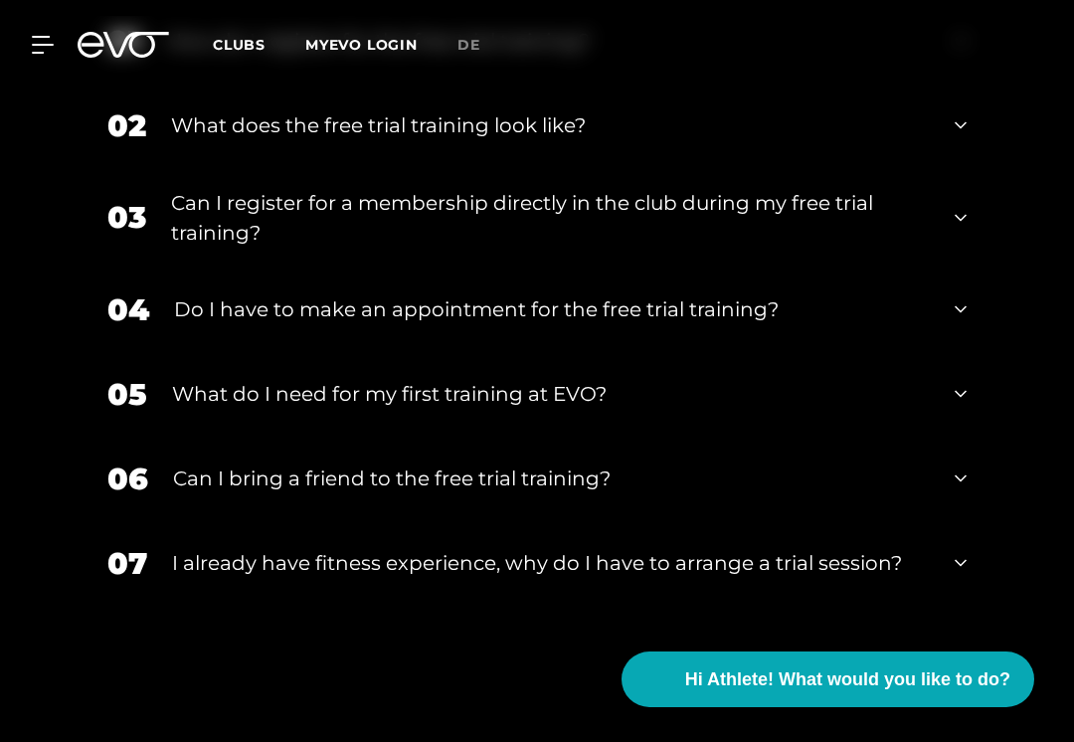
click at [943, 127] on div "02 What does the free trial training look like?" at bounding box center [536, 126] width 899 height 84
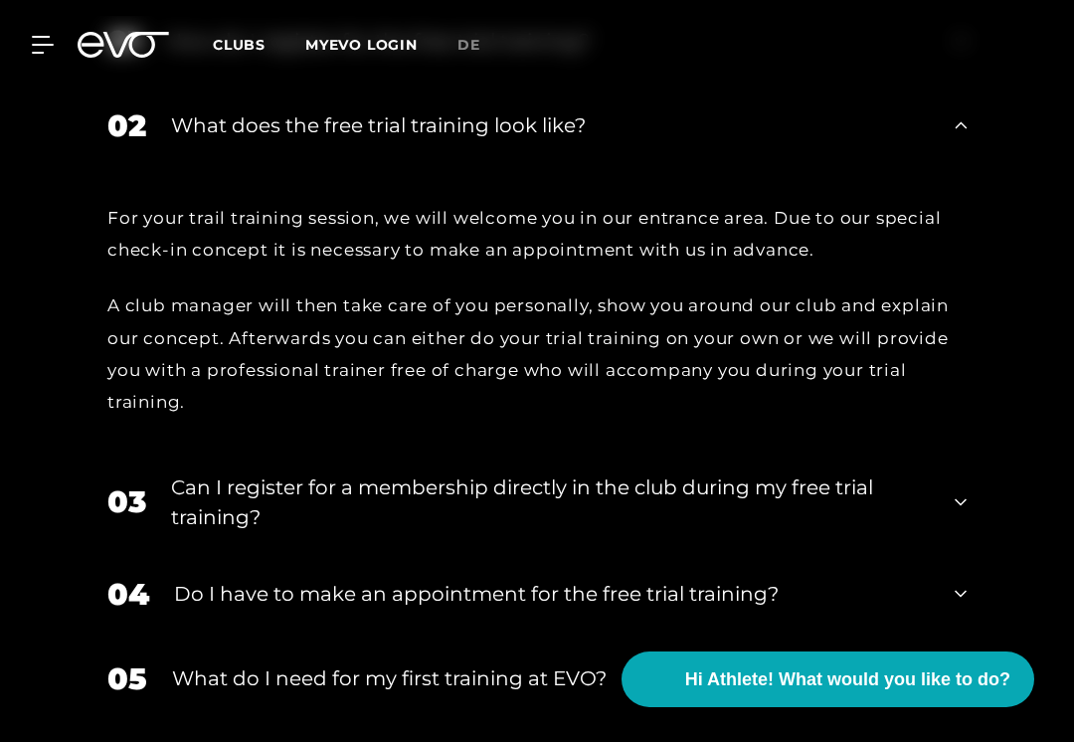
click at [960, 129] on icon at bounding box center [960, 125] width 12 height 24
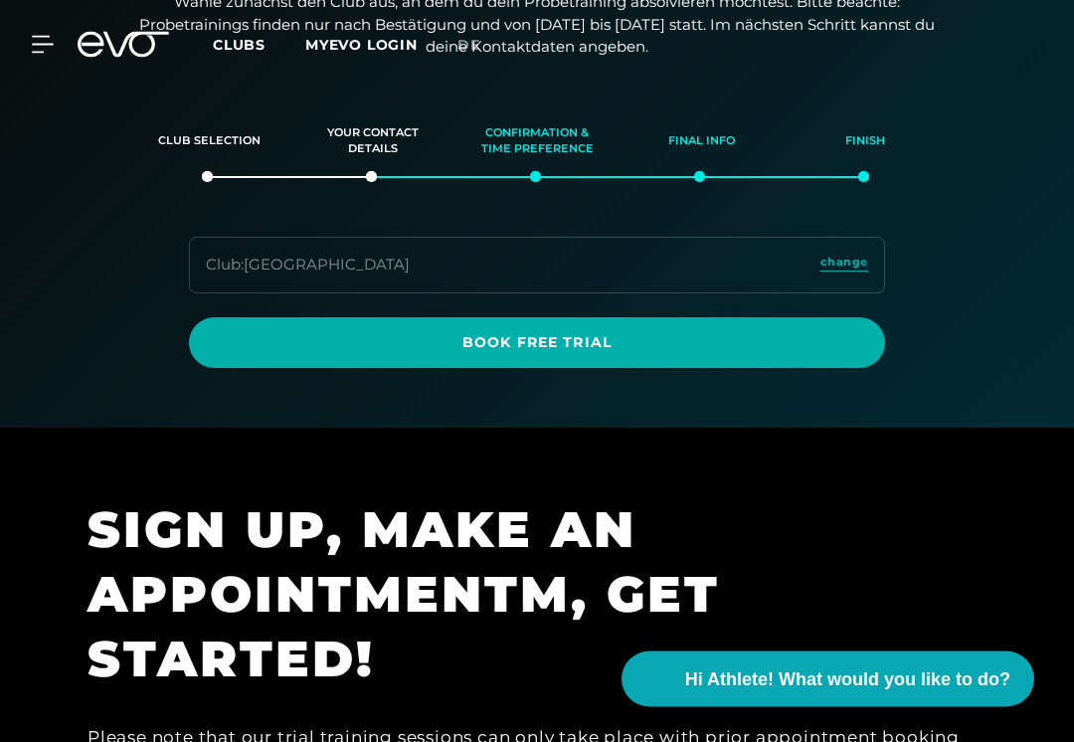
scroll to position [0, 0]
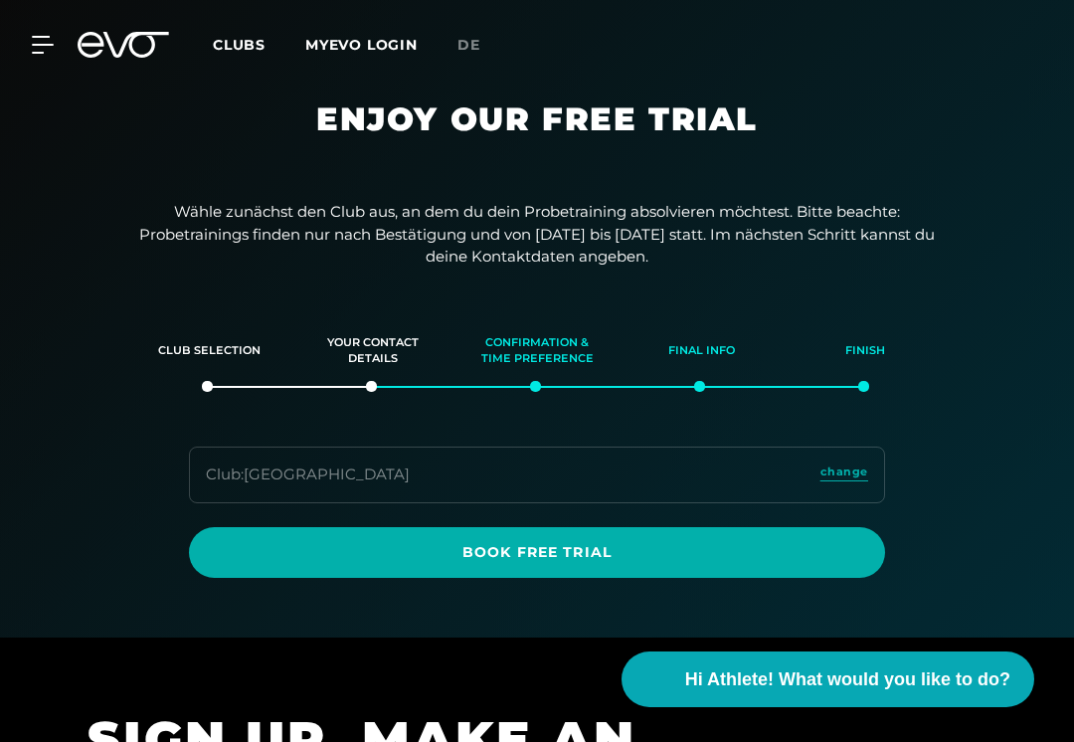
click at [752, 556] on span "Book Free Trial" at bounding box center [537, 552] width 648 height 21
